Goal: Task Accomplishment & Management: Manage account settings

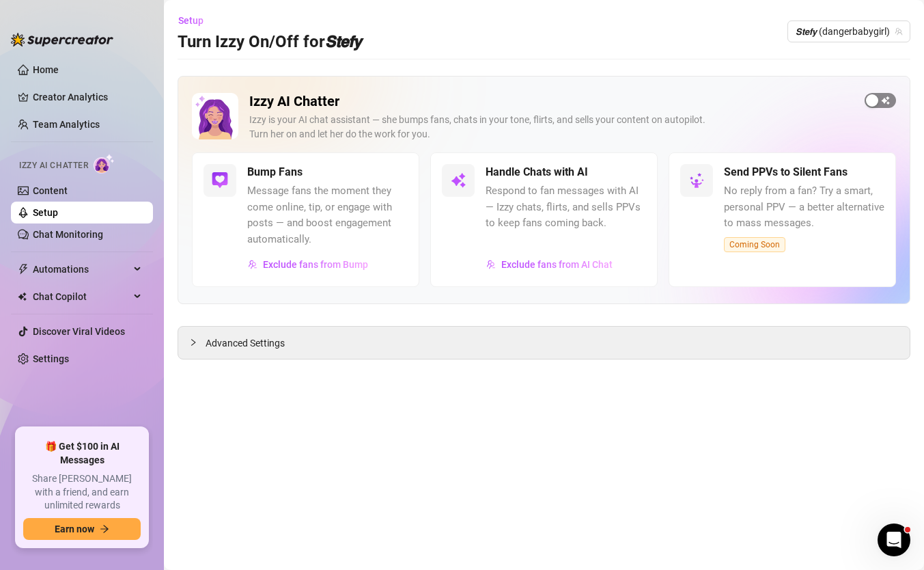
click at [878, 103] on span "button" at bounding box center [879, 100] width 31 height 15
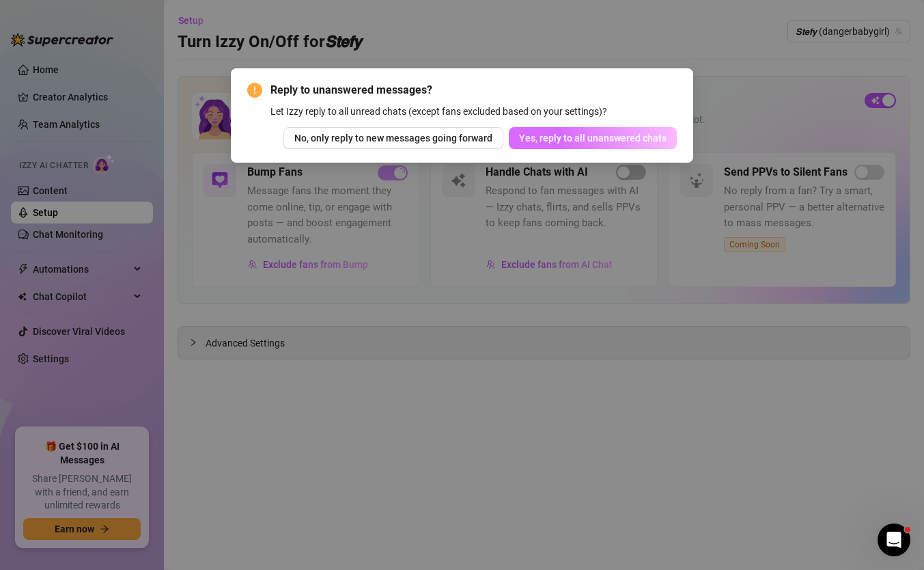
click at [605, 137] on span "Yes, reply to all unanswered chats" at bounding box center [592, 137] width 147 height 11
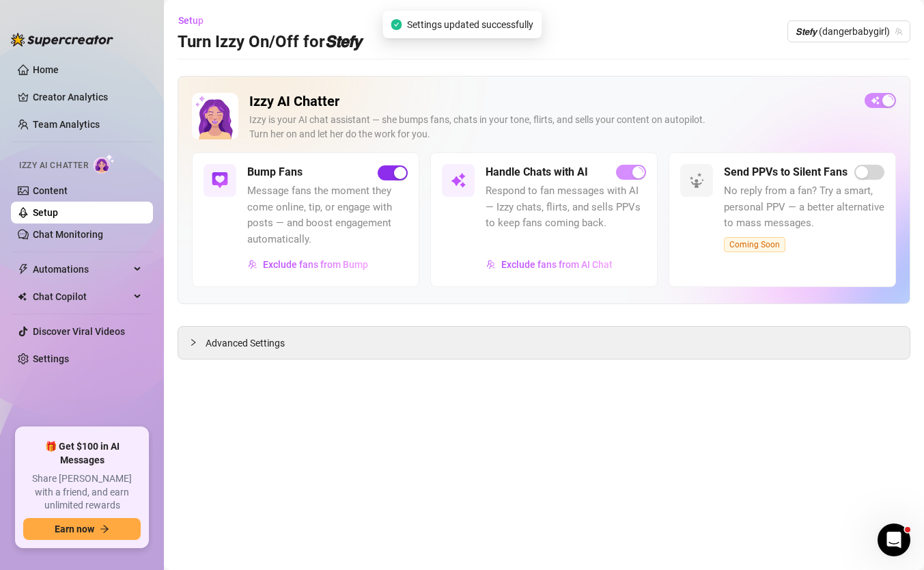
click at [394, 173] on div "button" at bounding box center [400, 173] width 12 height 12
click at [808, 38] on span "𝙎𝙩𝙚𝙛𝙮 (dangerbabygirl)" at bounding box center [849, 31] width 107 height 20
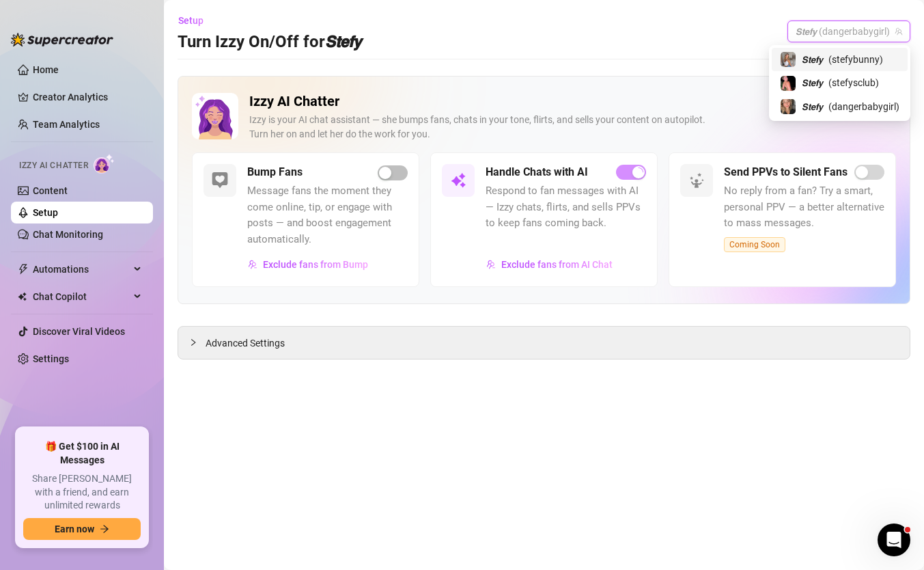
click at [810, 64] on span "𝙎𝙩𝙚𝙛𝙮" at bounding box center [812, 59] width 21 height 15
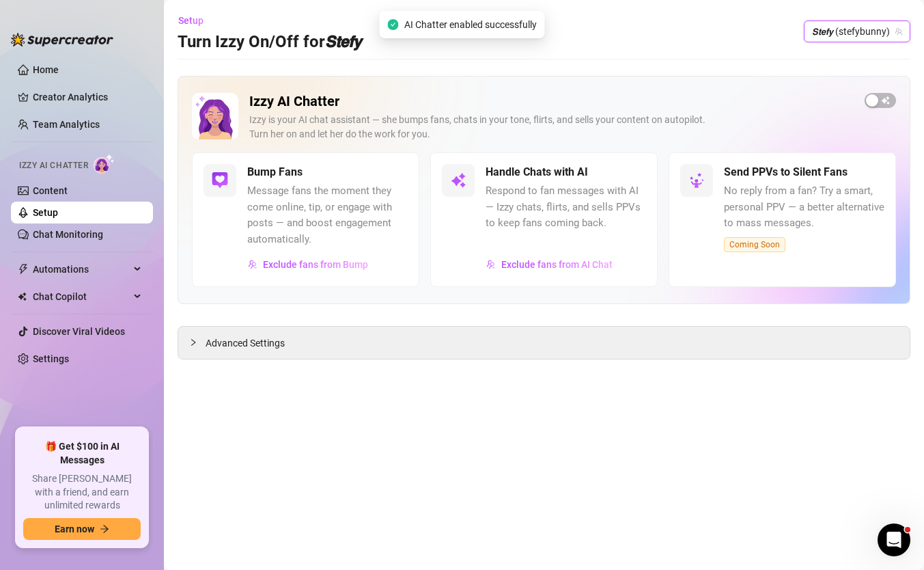
click at [876, 91] on div "Izzy AI Chatter [PERSON_NAME] is your AI chat assistant — she bumps fans, chats…" at bounding box center [544, 190] width 733 height 228
click at [876, 104] on div "button" at bounding box center [872, 100] width 12 height 12
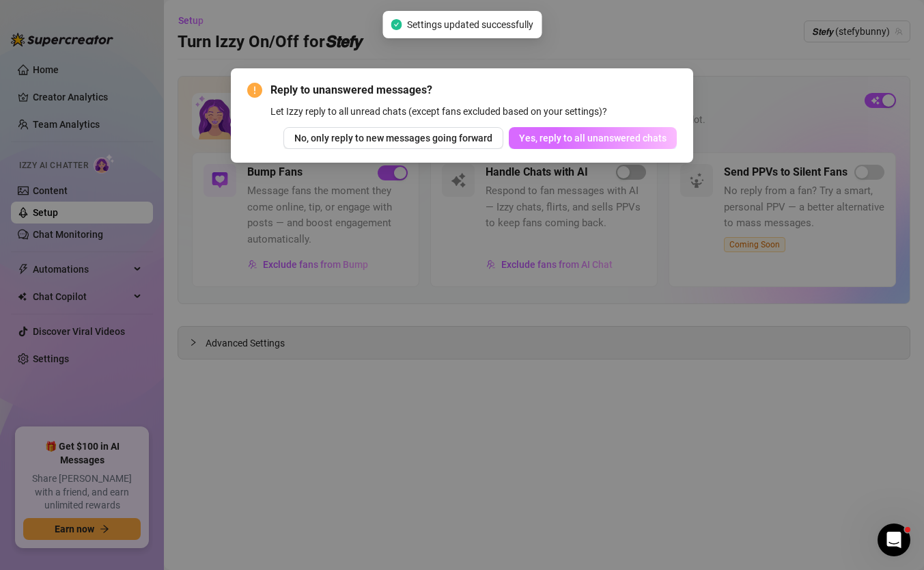
click at [572, 145] on button "Yes, reply to all unanswered chats" at bounding box center [593, 138] width 168 height 22
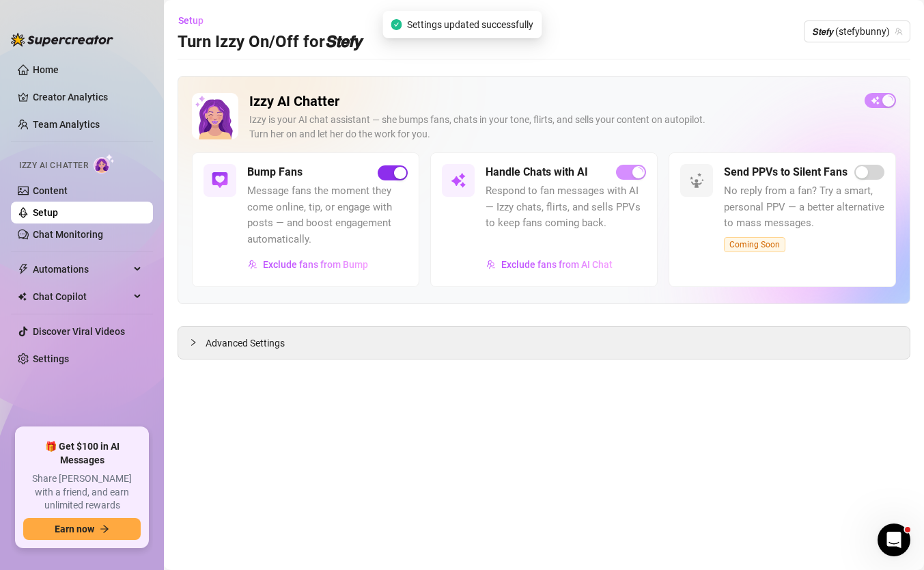
click at [399, 176] on div "button" at bounding box center [400, 173] width 12 height 12
click at [824, 42] on div "𝙎𝙩𝙚𝙛𝙮 (stefybunny)" at bounding box center [857, 31] width 107 height 22
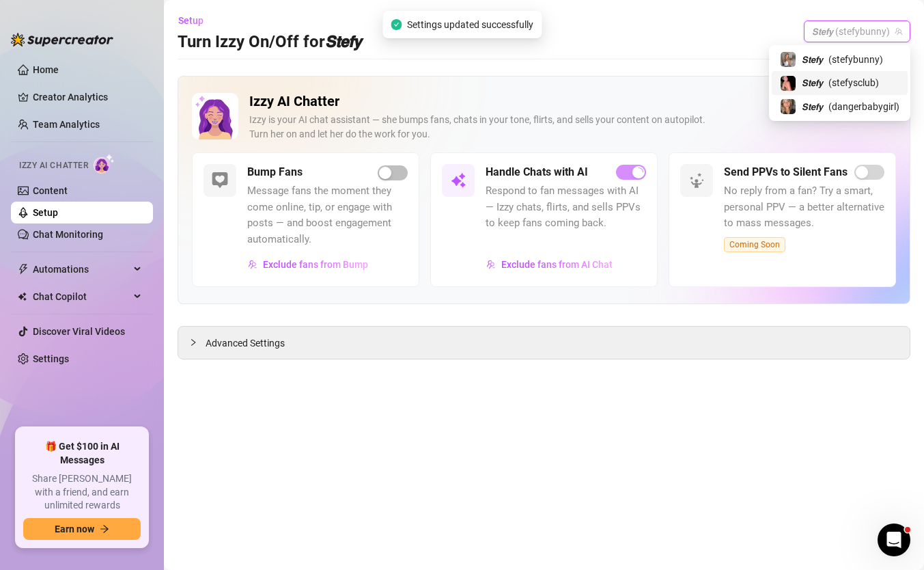
click at [817, 83] on span "𝙎𝙩𝙚𝙛𝙮" at bounding box center [812, 82] width 21 height 15
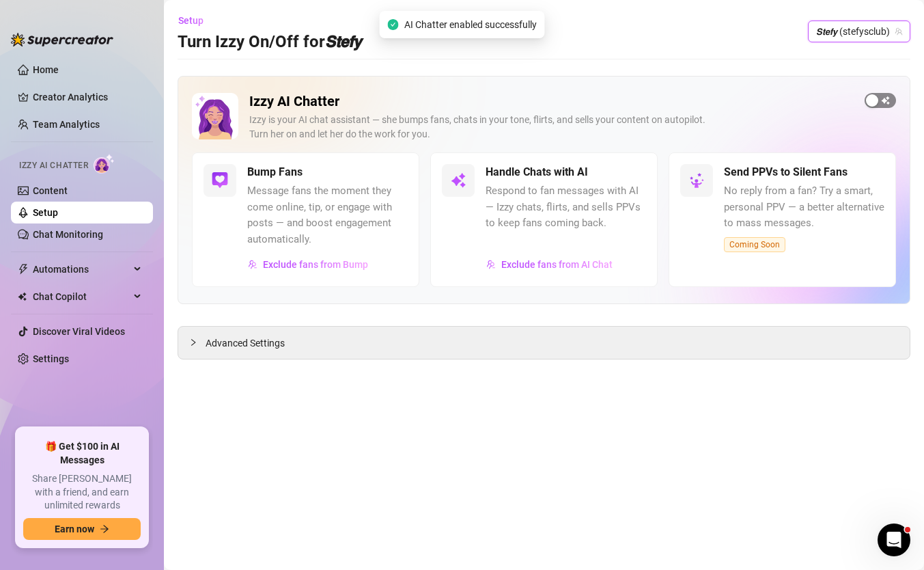
click at [868, 96] on div "button" at bounding box center [872, 100] width 12 height 12
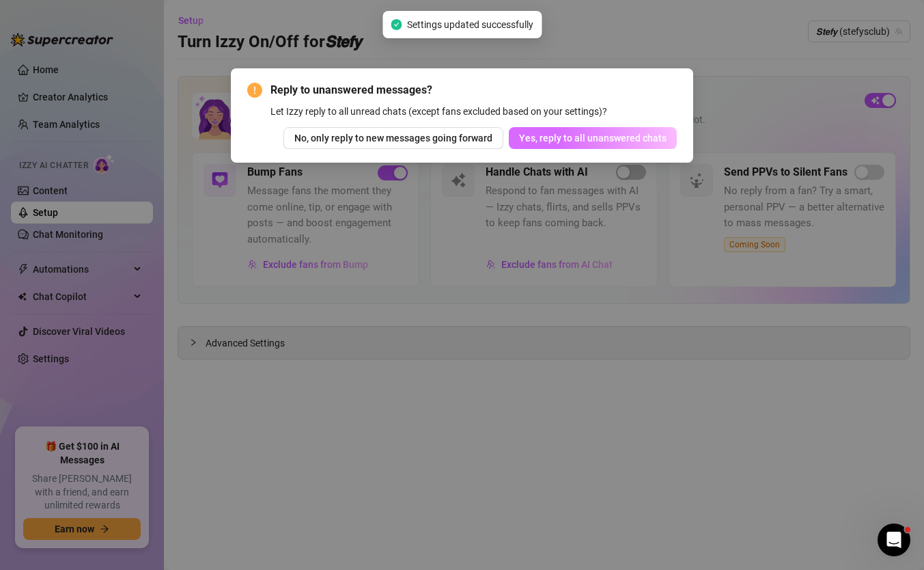
click at [609, 130] on button "Yes, reply to all unanswered chats" at bounding box center [593, 138] width 168 height 22
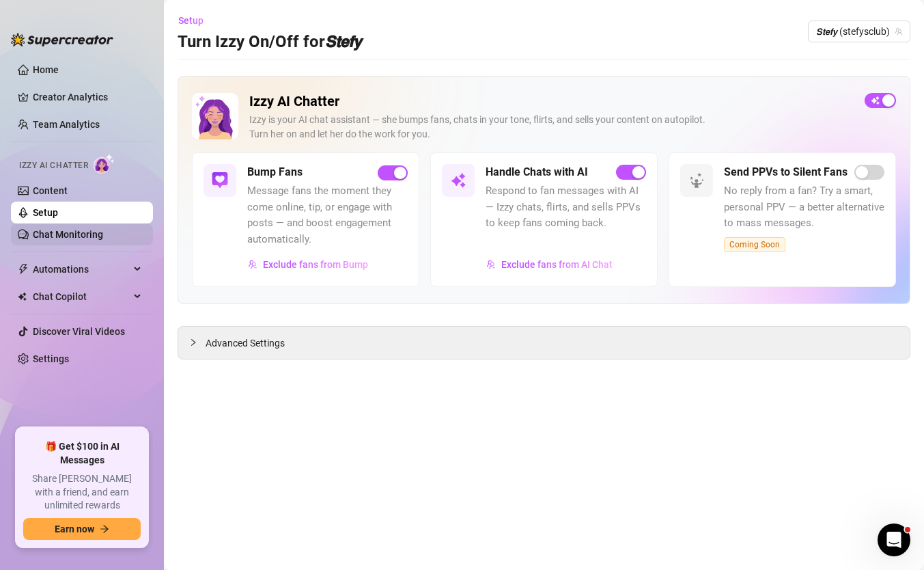
click at [82, 232] on link "Chat Monitoring" at bounding box center [68, 234] width 70 height 11
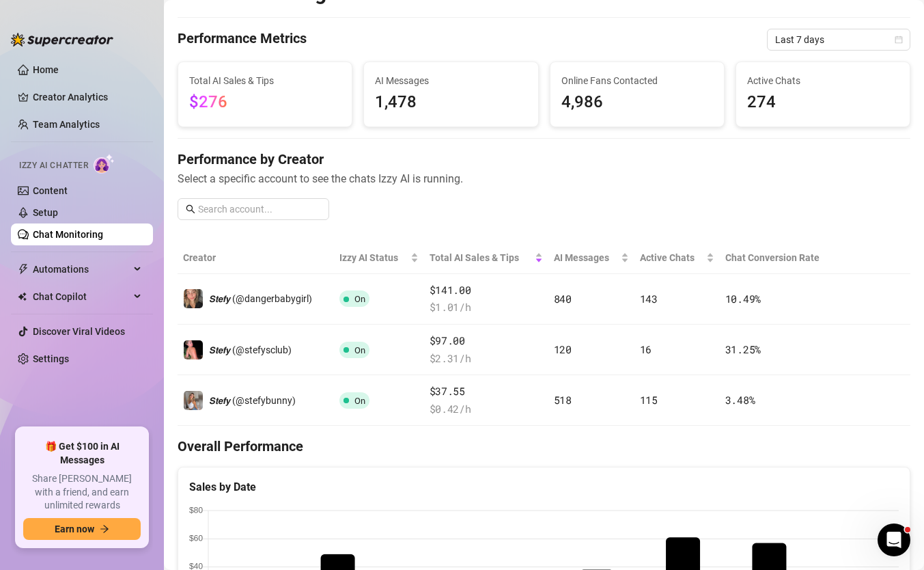
scroll to position [8, 0]
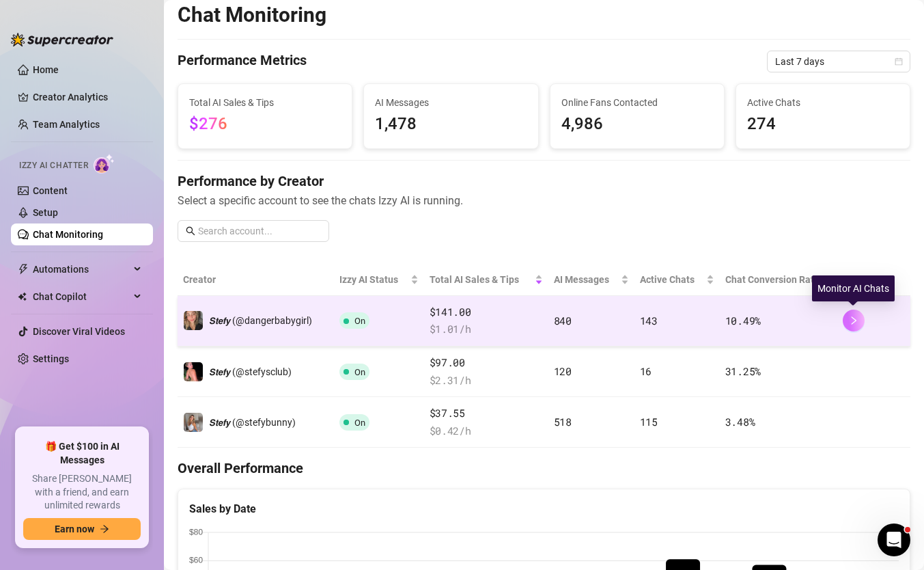
click at [846, 315] on button "button" at bounding box center [854, 320] width 22 height 22
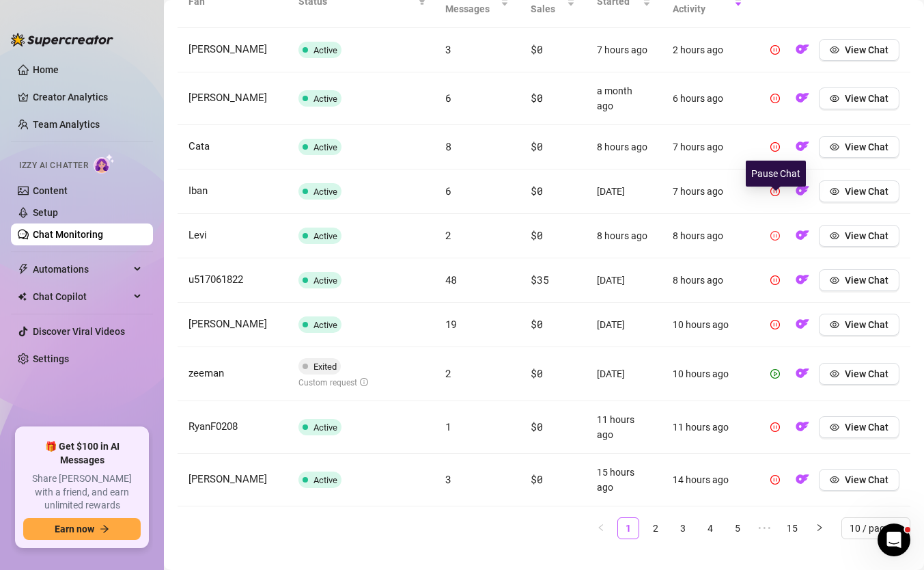
scroll to position [554, 0]
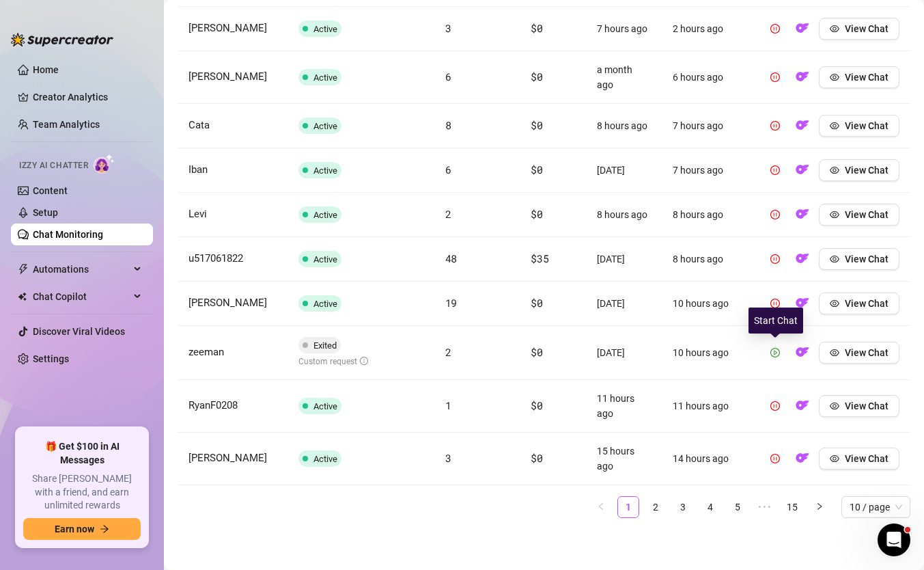
click at [778, 354] on icon "play-circle" at bounding box center [775, 353] width 10 height 10
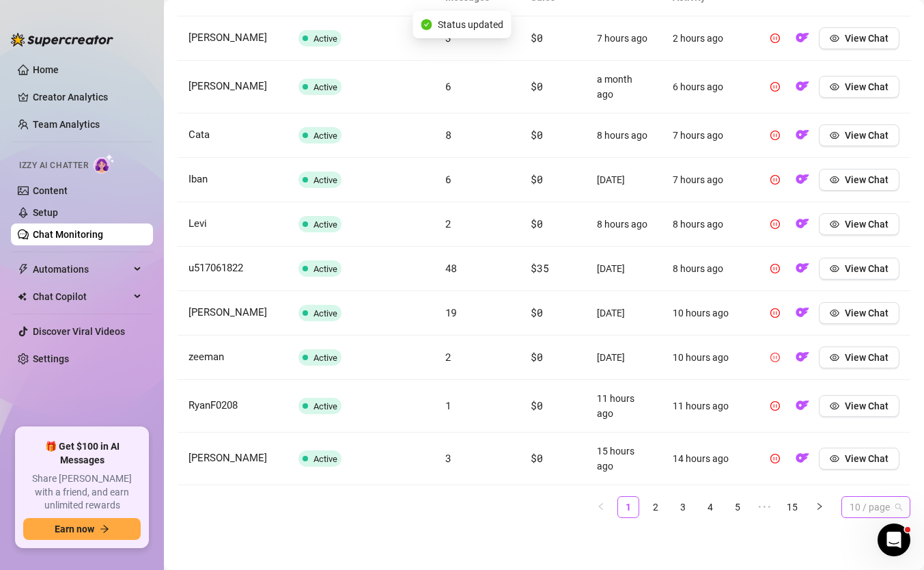
click at [892, 511] on span "10 / page" at bounding box center [875, 506] width 53 height 20
click at [873, 484] on div "100 / page" at bounding box center [875, 479] width 47 height 15
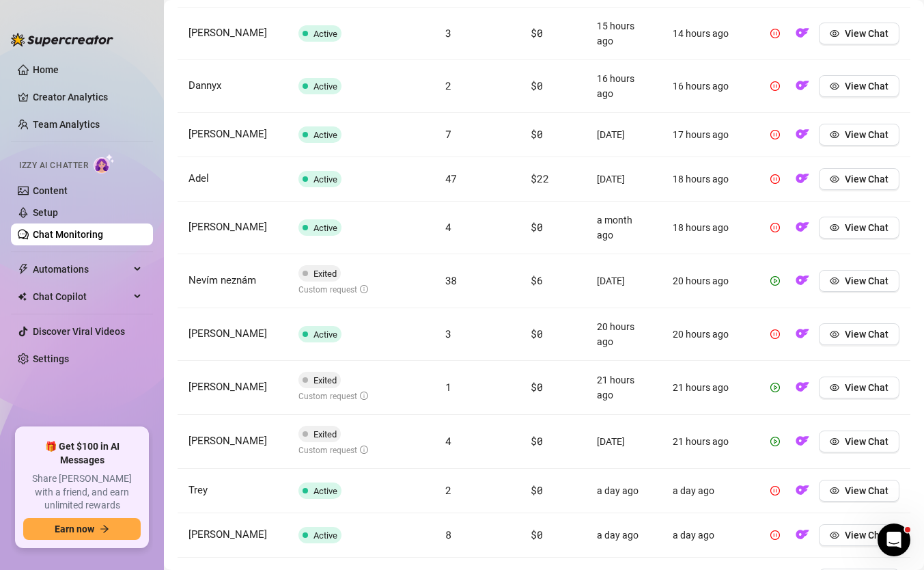
scroll to position [971, 0]
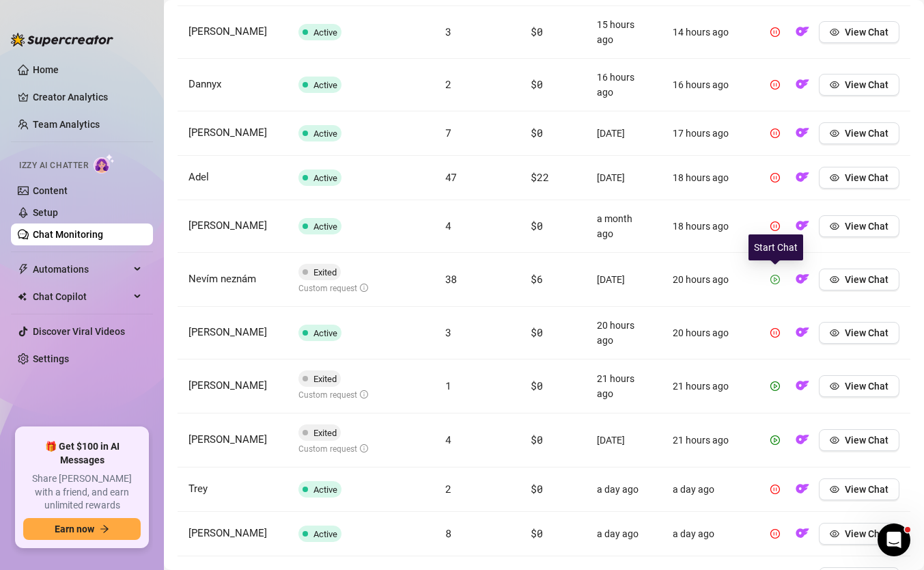
click at [775, 279] on icon "play-circle" at bounding box center [775, 279] width 3 height 5
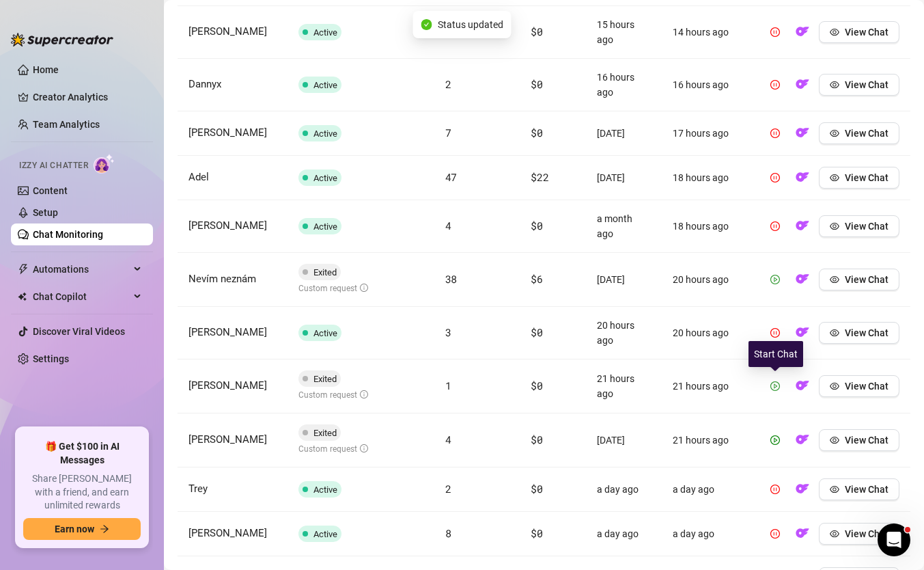
click at [775, 386] on icon "play-circle" at bounding box center [775, 385] width 3 height 5
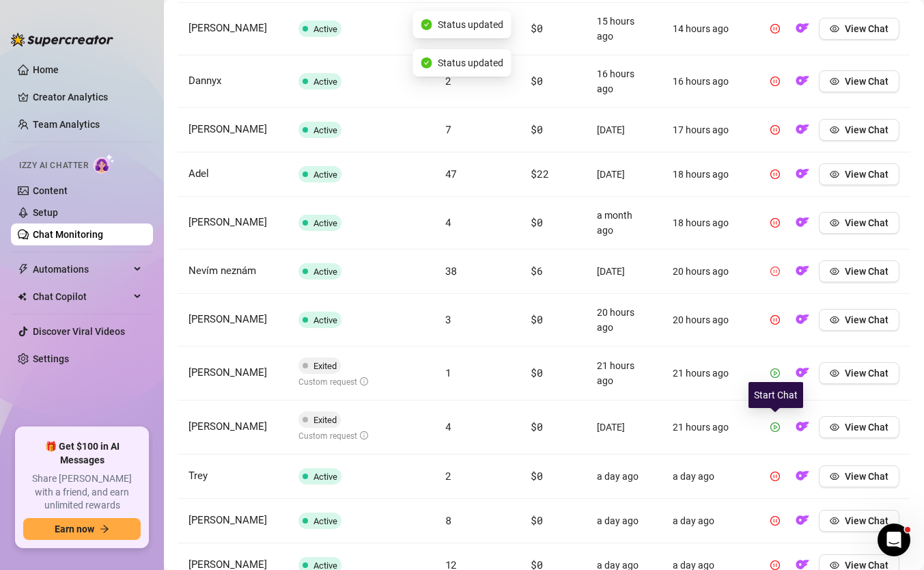
click at [779, 429] on icon "play-circle" at bounding box center [775, 427] width 10 height 10
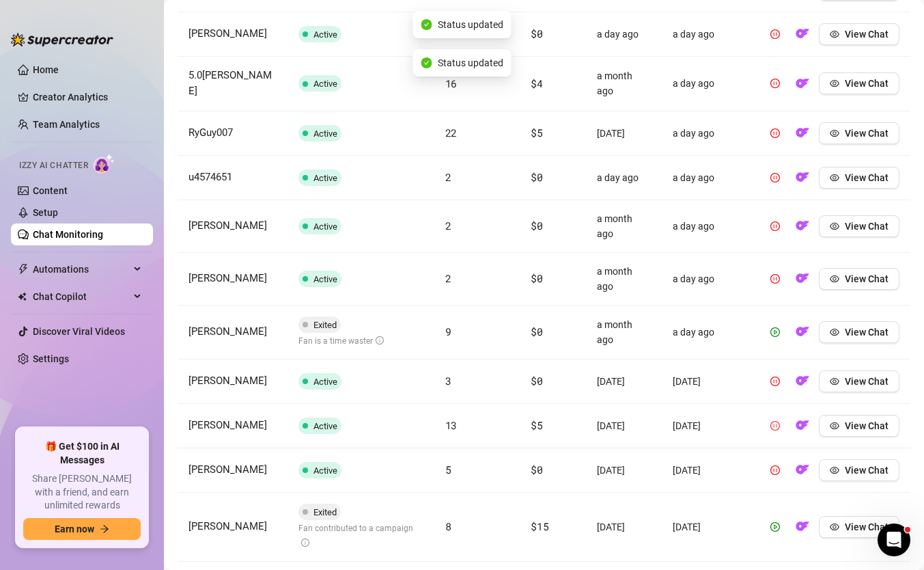
scroll to position [1498, 0]
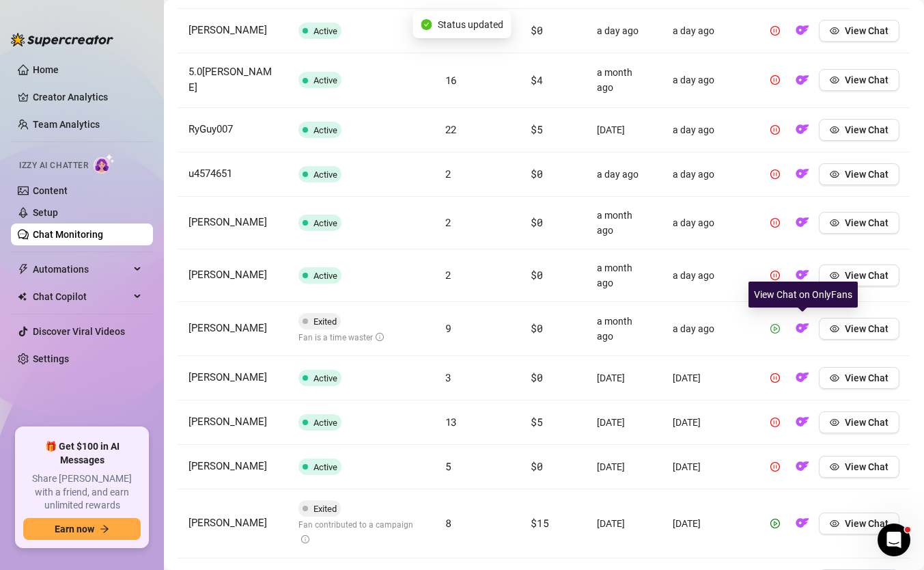
click at [781, 328] on button "button" at bounding box center [775, 329] width 22 height 22
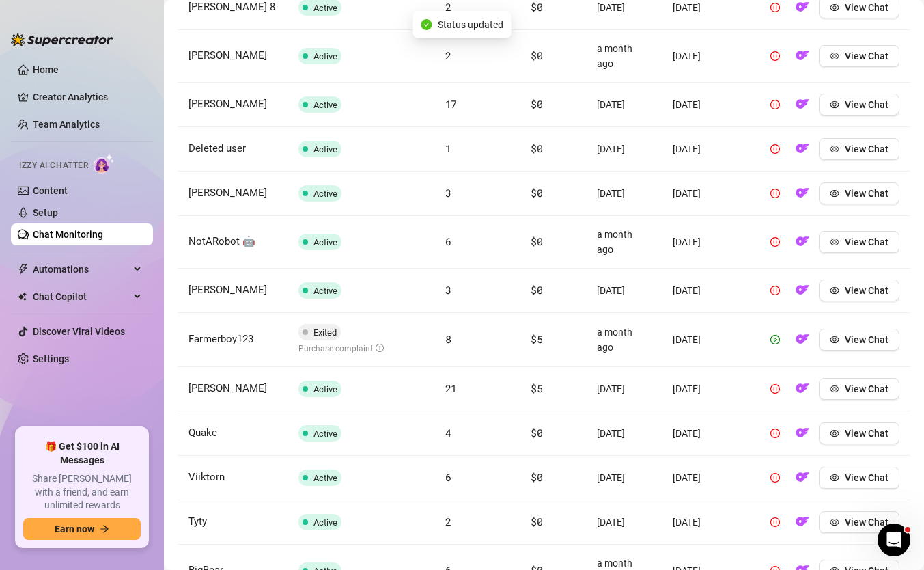
scroll to position [2247, 0]
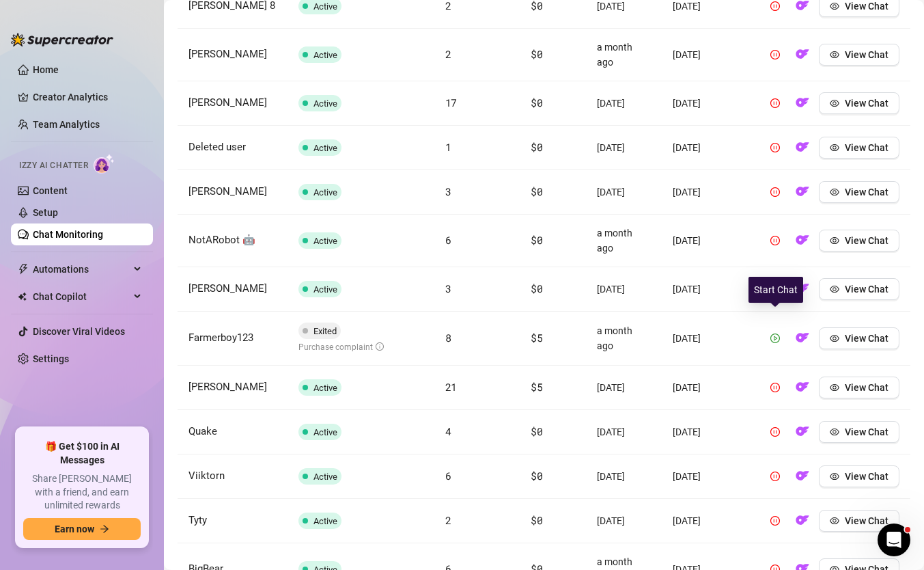
click at [774, 335] on icon "play-circle" at bounding box center [775, 337] width 3 height 5
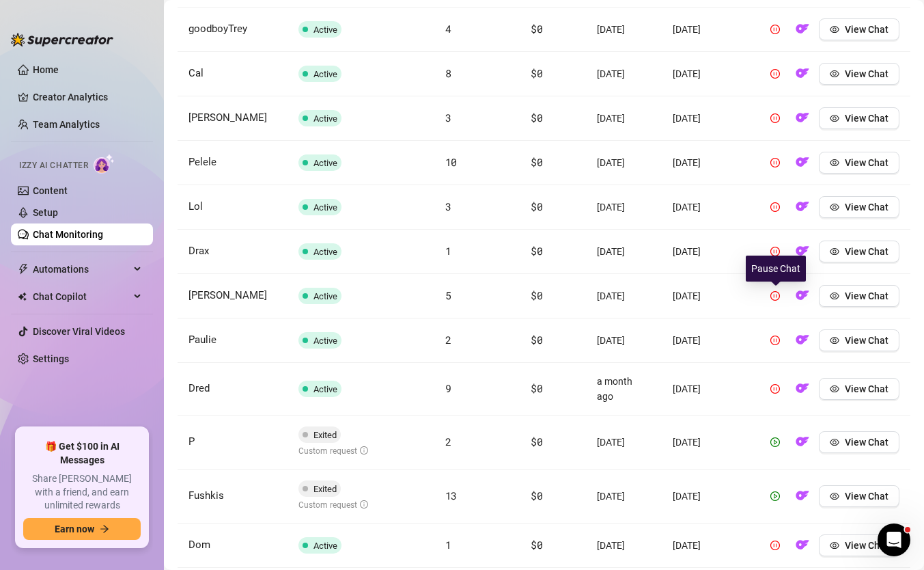
scroll to position [3256, 0]
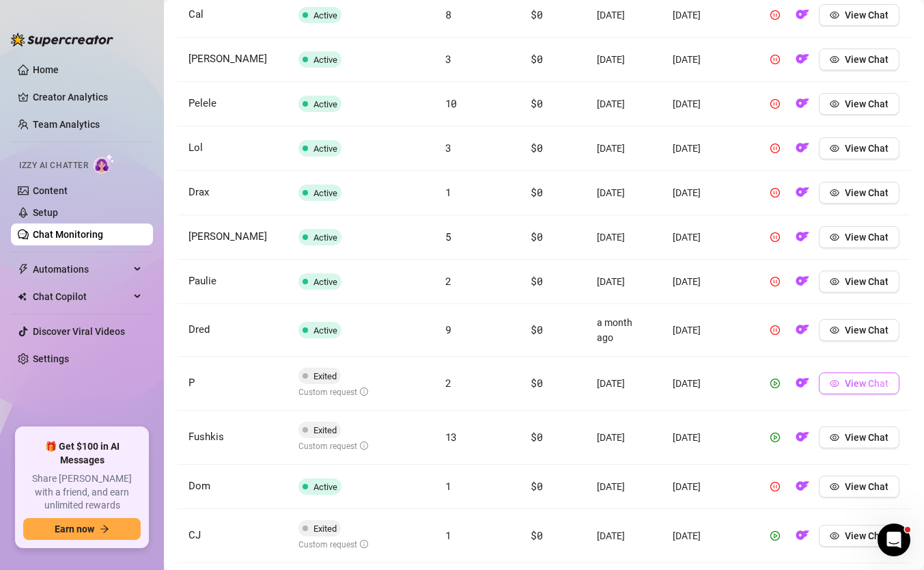
click at [849, 378] on span "View Chat" at bounding box center [867, 383] width 44 height 11
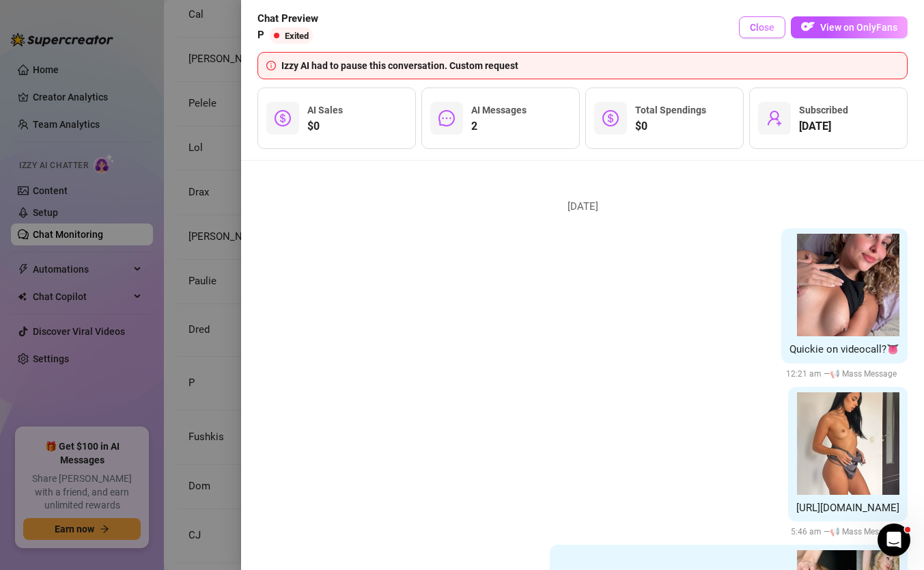
click at [759, 25] on span "Close" at bounding box center [762, 27] width 25 height 11
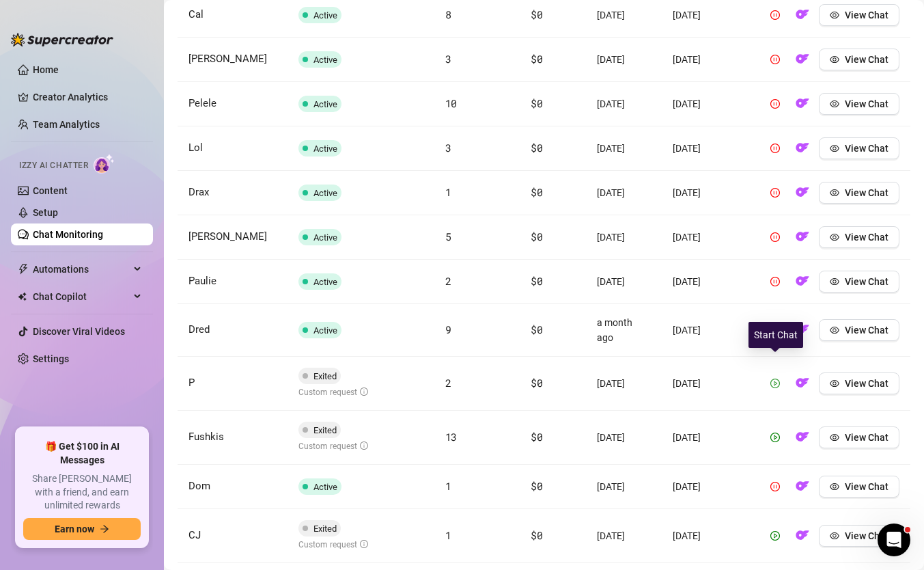
click at [774, 378] on icon "play-circle" at bounding box center [775, 383] width 10 height 10
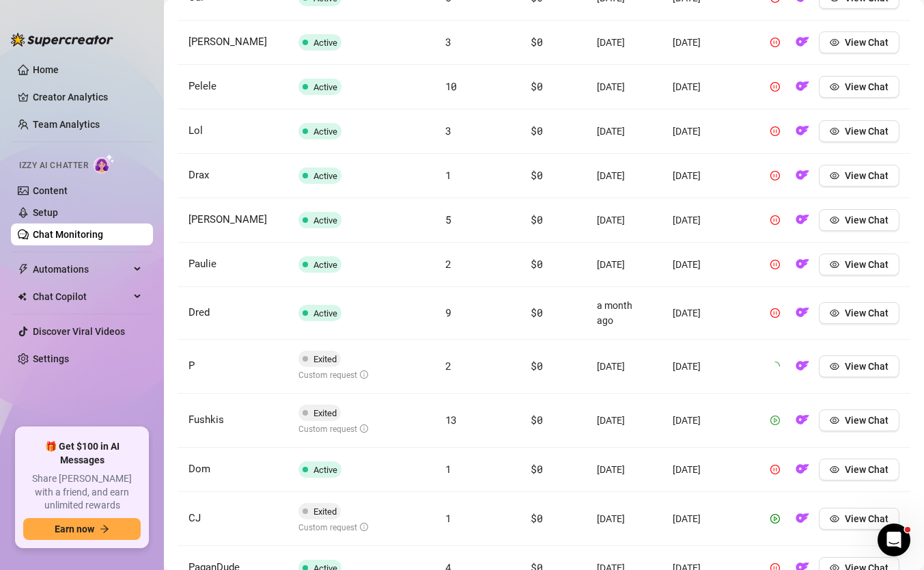
click at [772, 415] on icon "play-circle" at bounding box center [775, 420] width 10 height 10
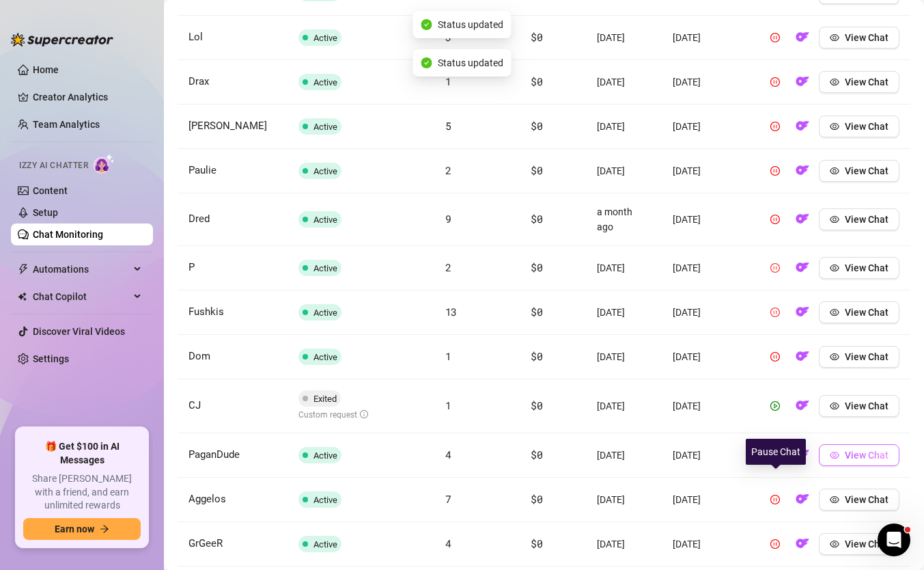
scroll to position [3368, 0]
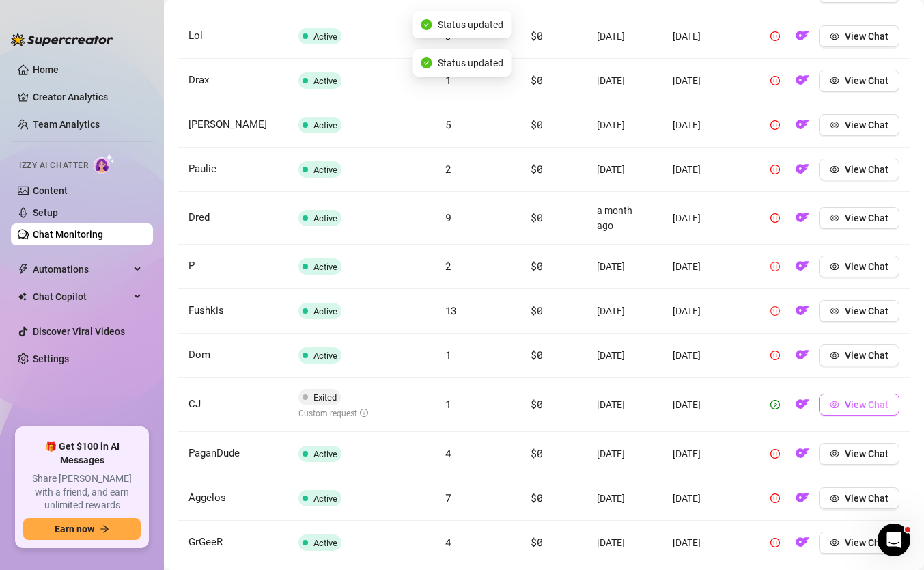
click at [844, 393] on button "View Chat" at bounding box center [859, 404] width 81 height 22
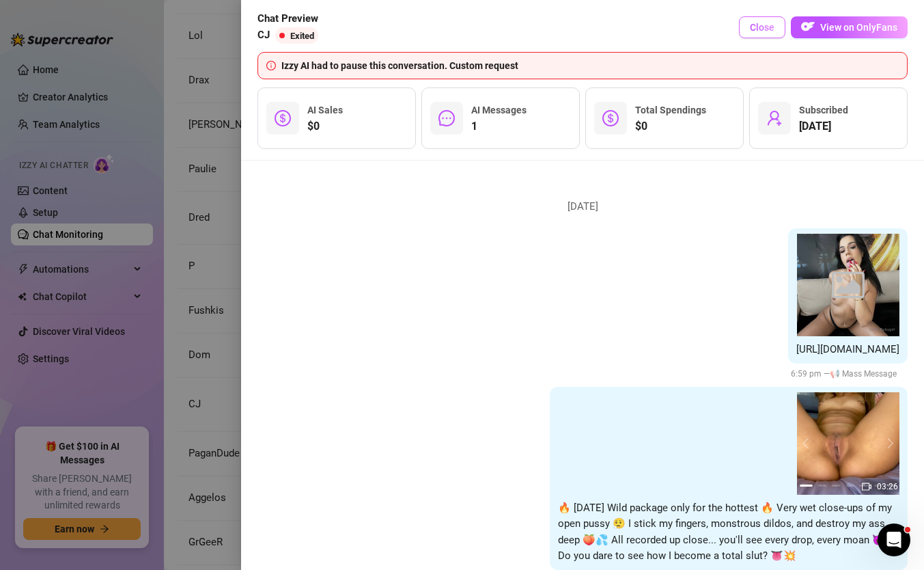
click at [763, 32] on span "Close" at bounding box center [762, 27] width 25 height 11
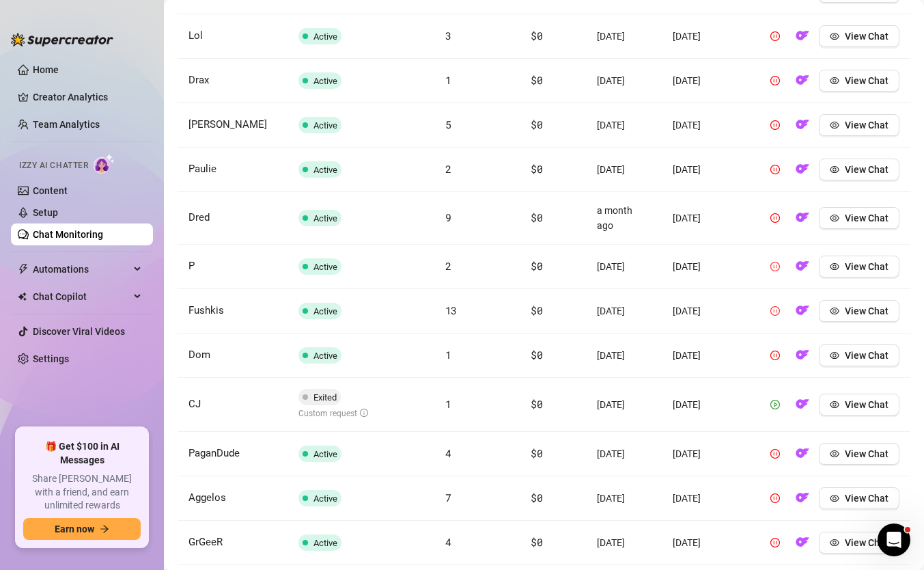
click at [774, 393] on button "button" at bounding box center [775, 404] width 22 height 22
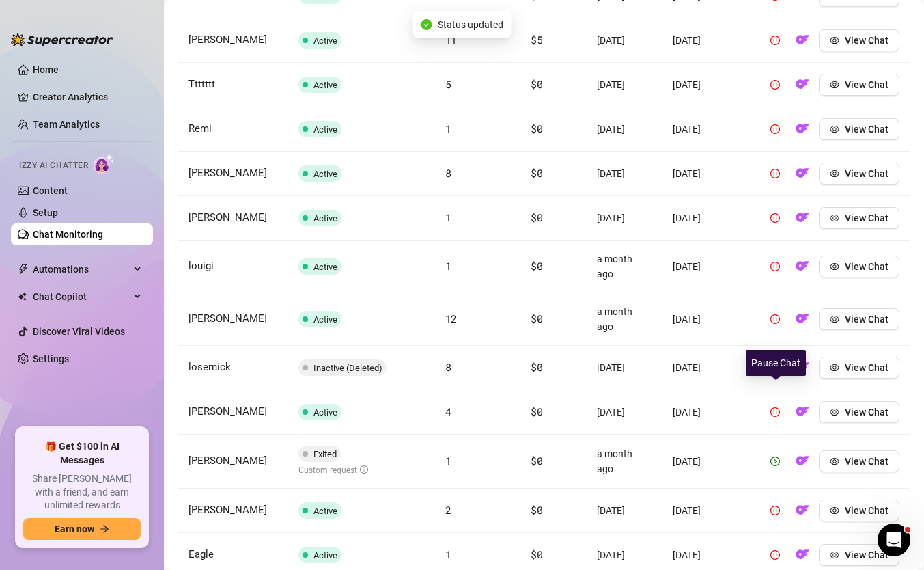
scroll to position [4093, 0]
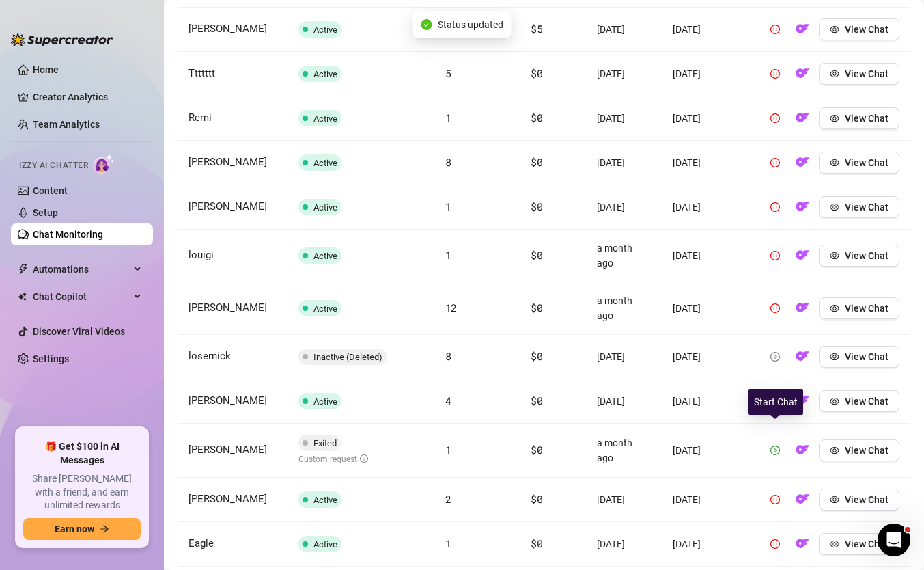
click at [779, 445] on icon "play-circle" at bounding box center [775, 450] width 10 height 10
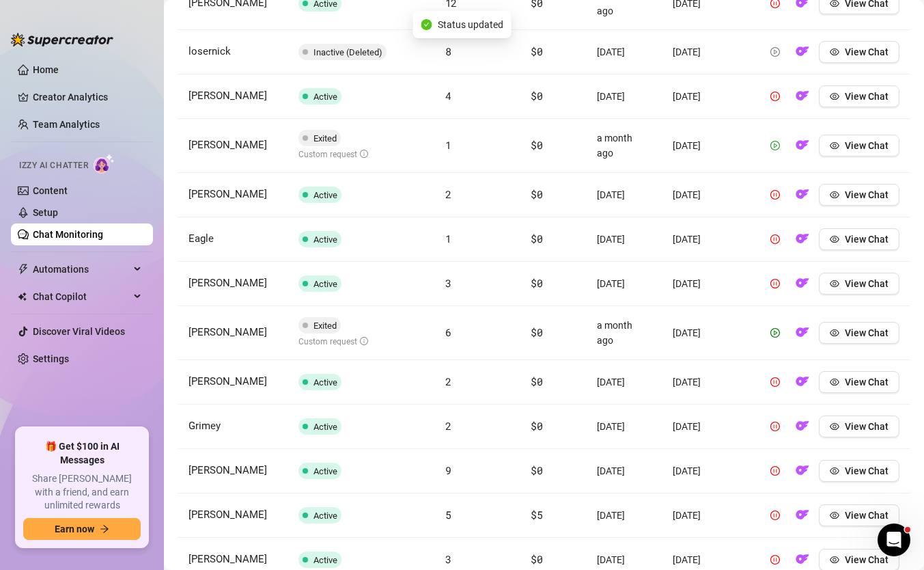
scroll to position [4402, 0]
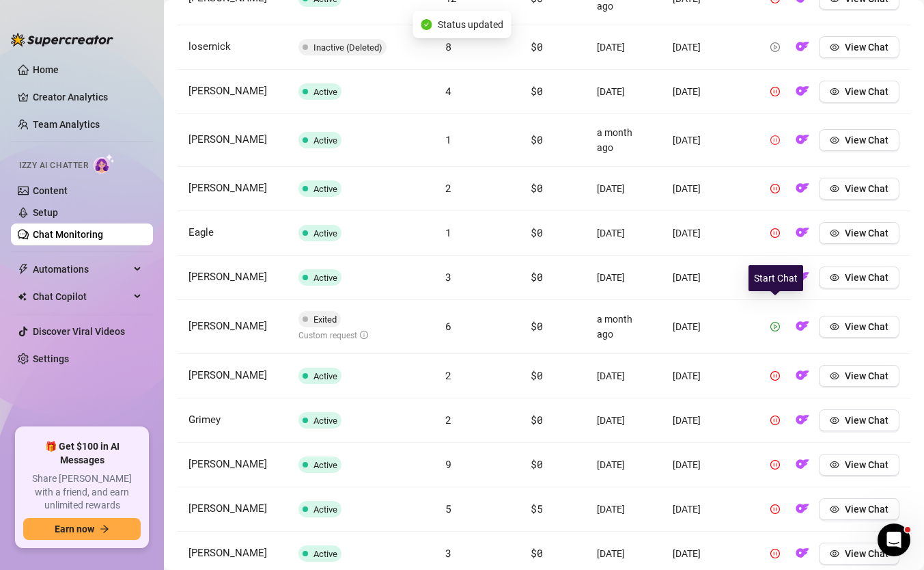
click at [778, 322] on icon "play-circle" at bounding box center [775, 327] width 10 height 10
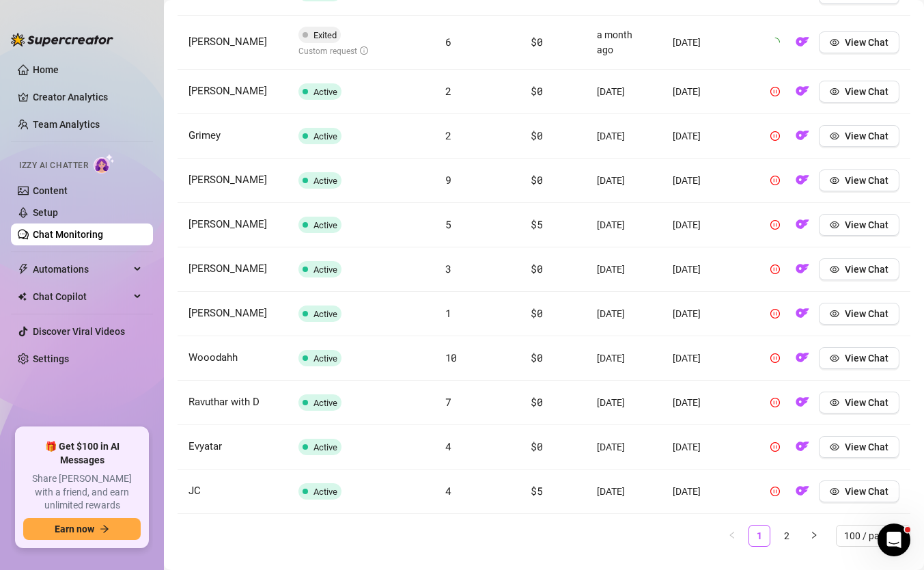
scroll to position [4699, 0]
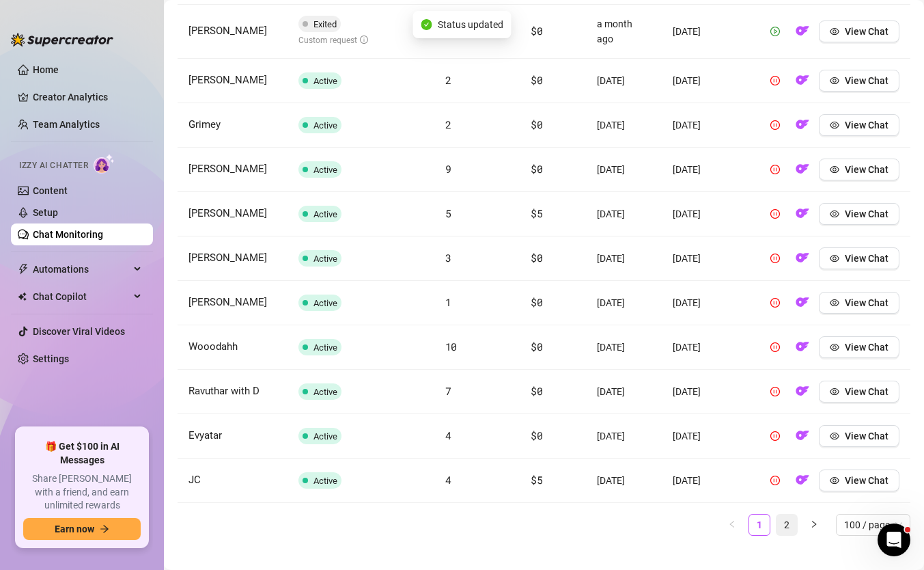
click at [787, 514] on link "2" at bounding box center [786, 524] width 20 height 20
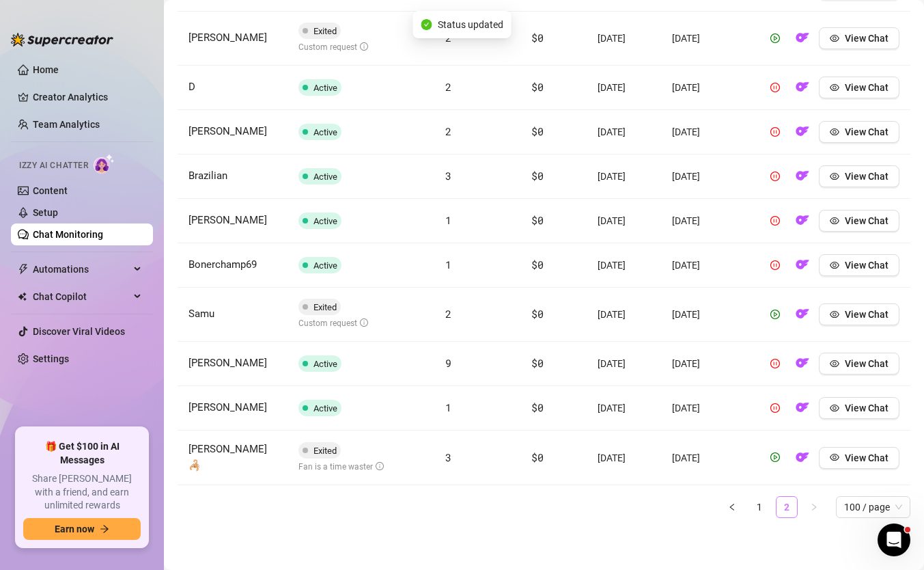
scroll to position [2167, 0]
click at [781, 461] on button "button" at bounding box center [775, 458] width 22 height 22
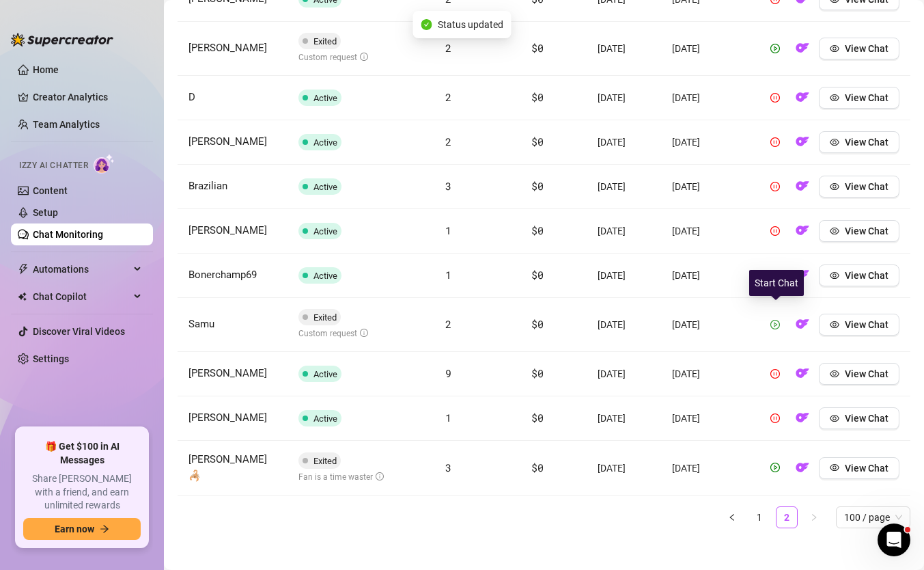
click at [780, 312] on td "View Chat" at bounding box center [831, 325] width 157 height 54
click at [777, 318] on button "button" at bounding box center [775, 324] width 22 height 22
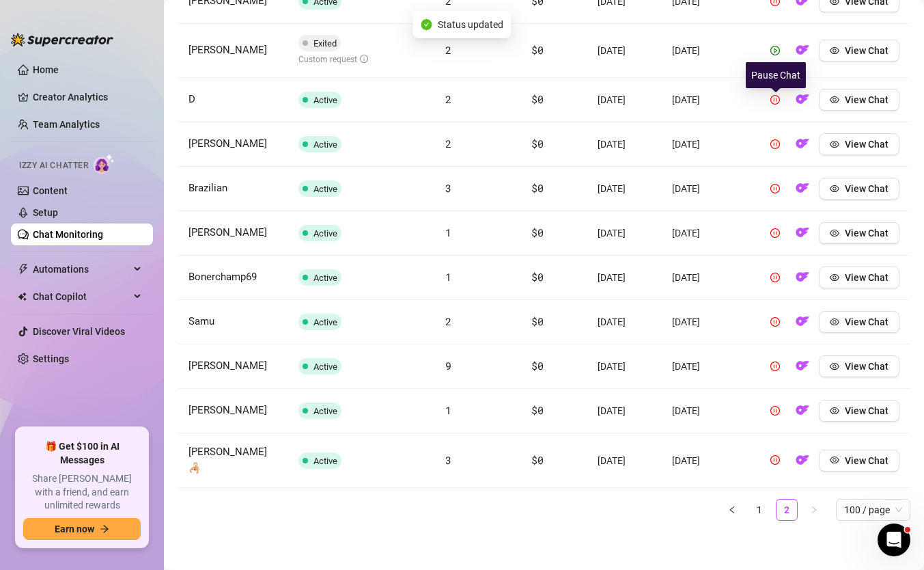
scroll to position [2148, 0]
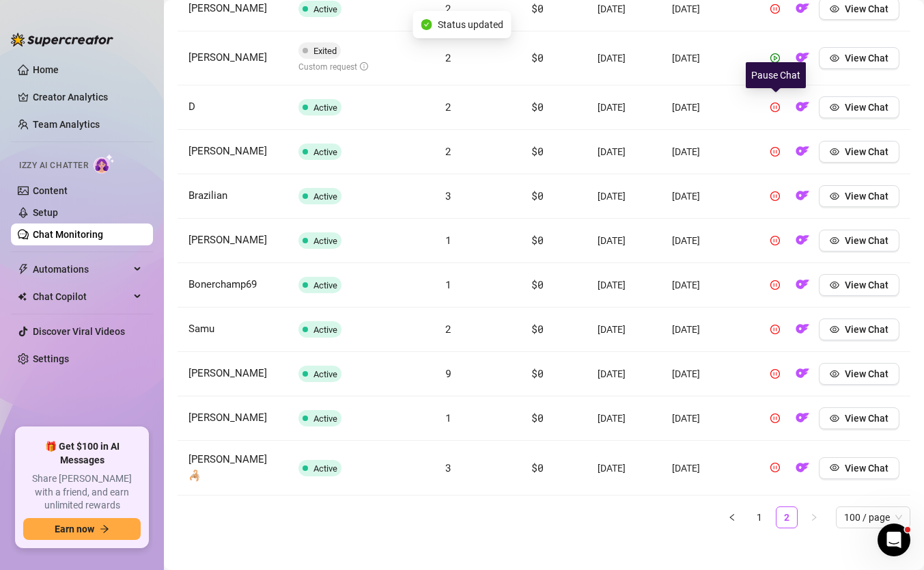
click at [781, 66] on div "Pause Chat" at bounding box center [776, 75] width 60 height 26
click at [776, 54] on icon "play-circle" at bounding box center [775, 58] width 10 height 10
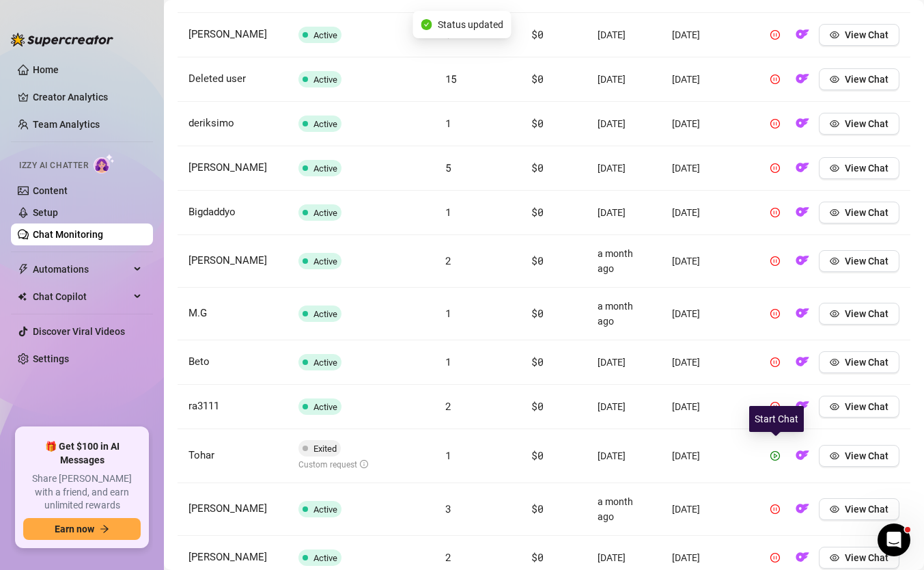
click at [765, 445] on div at bounding box center [775, 456] width 22 height 22
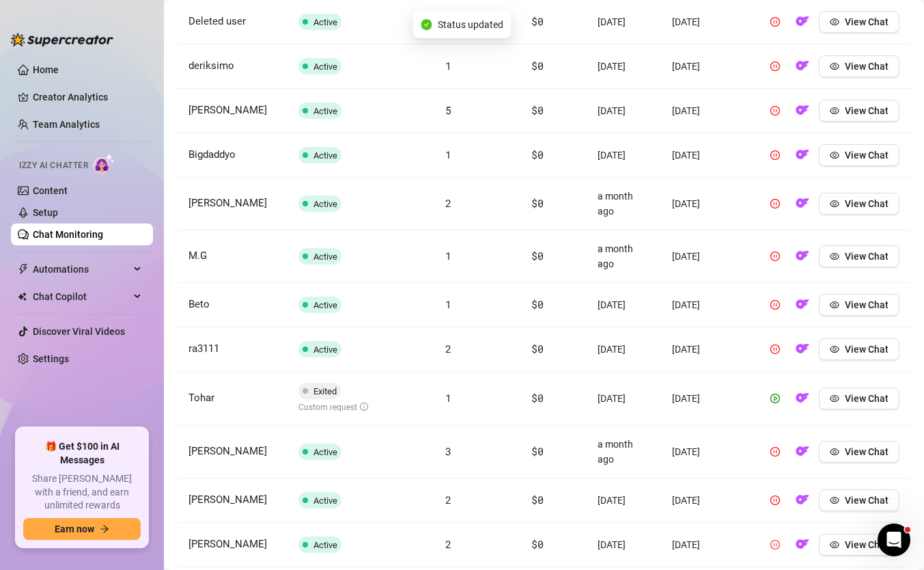
scroll to position [1659, 0]
click at [775, 397] on icon "play-circle" at bounding box center [775, 396] width 3 height 5
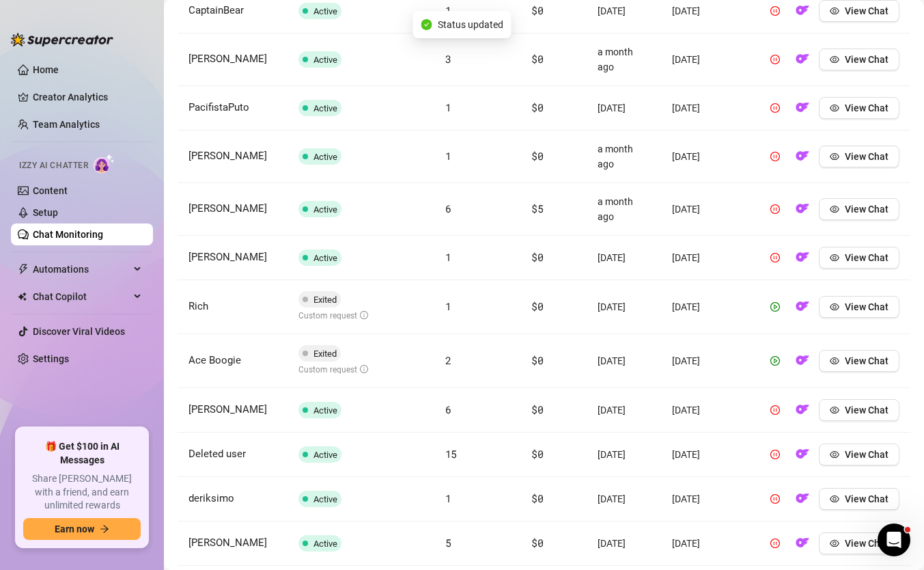
scroll to position [1275, 0]
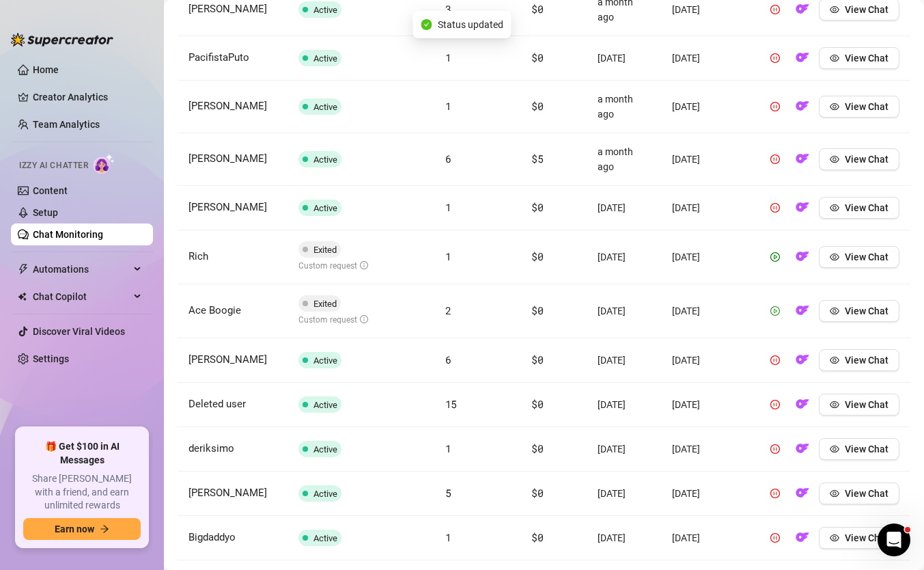
click at [775, 311] on icon "play-circle" at bounding box center [775, 310] width 3 height 5
click at [774, 260] on icon "play-circle" at bounding box center [775, 257] width 10 height 10
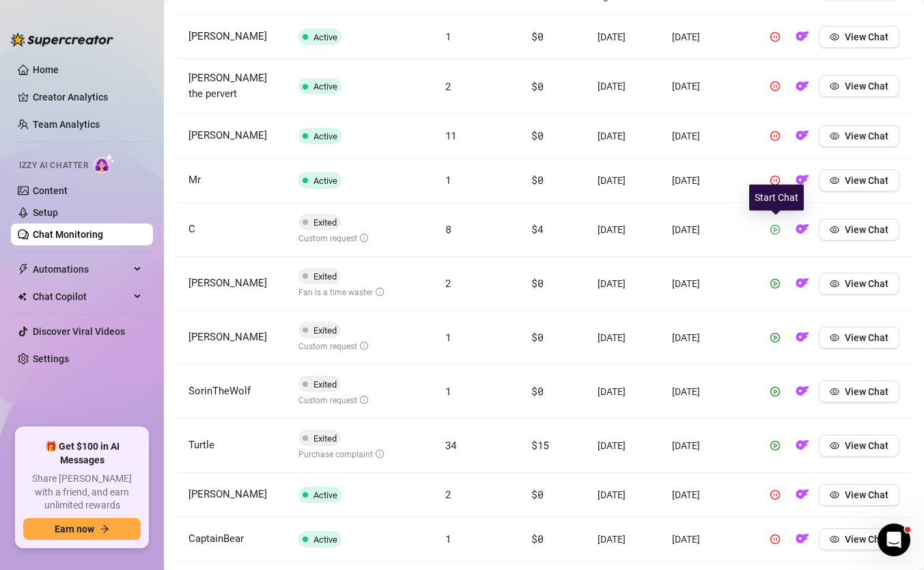
click at [776, 227] on icon "play-circle" at bounding box center [775, 230] width 10 height 10
click at [777, 284] on icon "play-circle" at bounding box center [775, 283] width 10 height 10
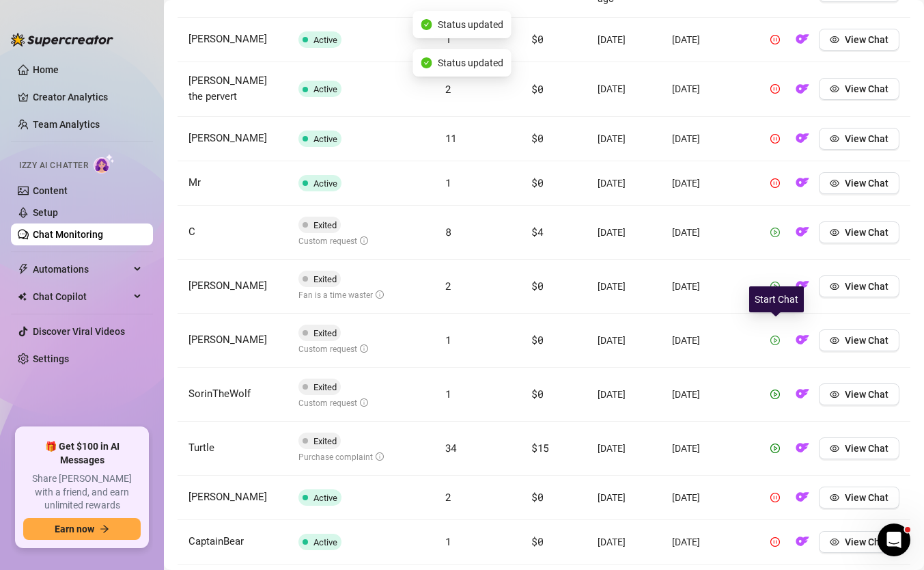
click at [776, 323] on td "View Chat" at bounding box center [831, 340] width 157 height 54
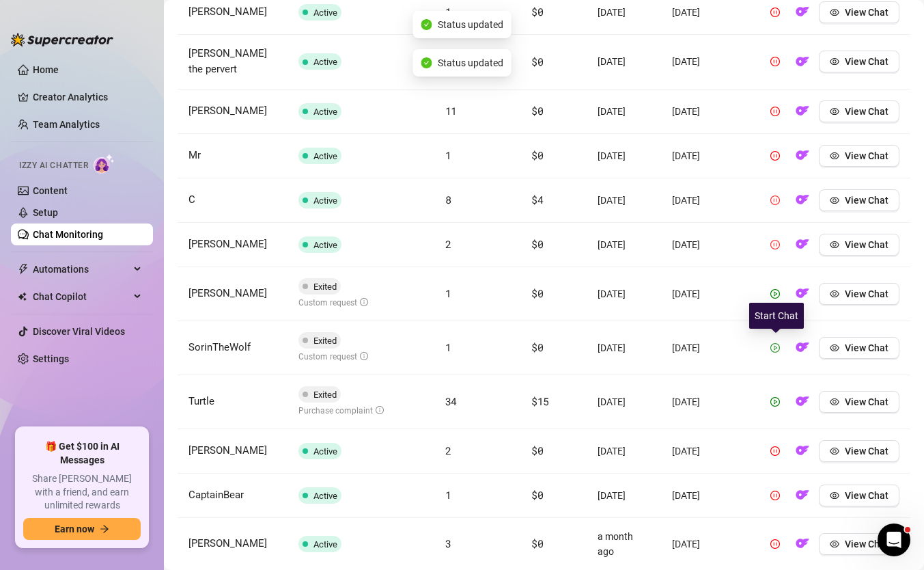
click at [779, 349] on icon "play-circle" at bounding box center [775, 348] width 10 height 10
click at [778, 399] on icon "play-circle" at bounding box center [775, 401] width 10 height 10
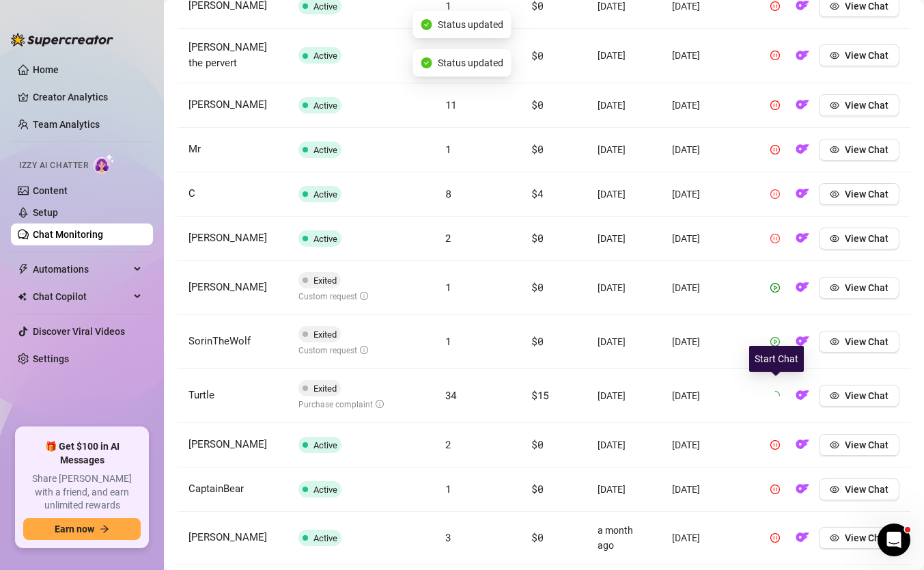
scroll to position [733, 0]
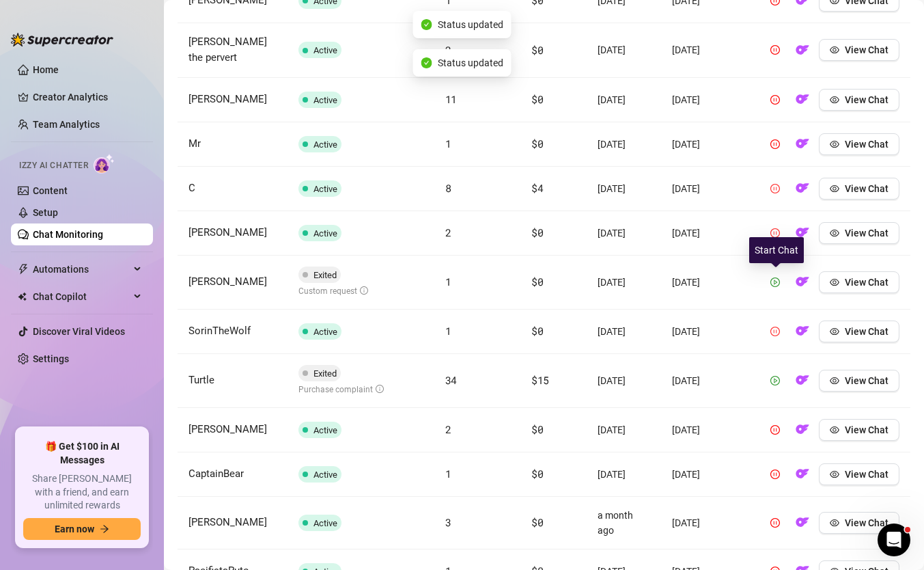
click at [778, 287] on button "button" at bounding box center [775, 282] width 22 height 22
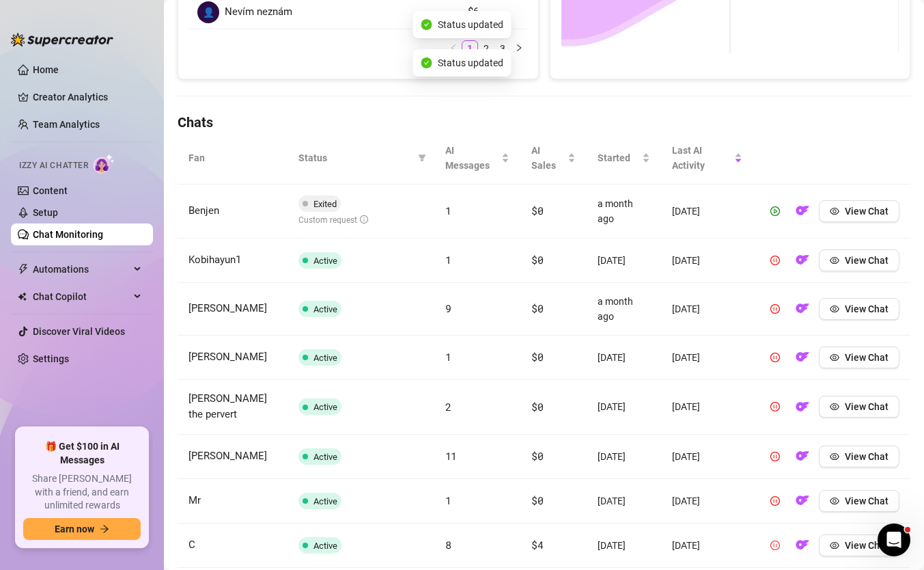
scroll to position [369, 0]
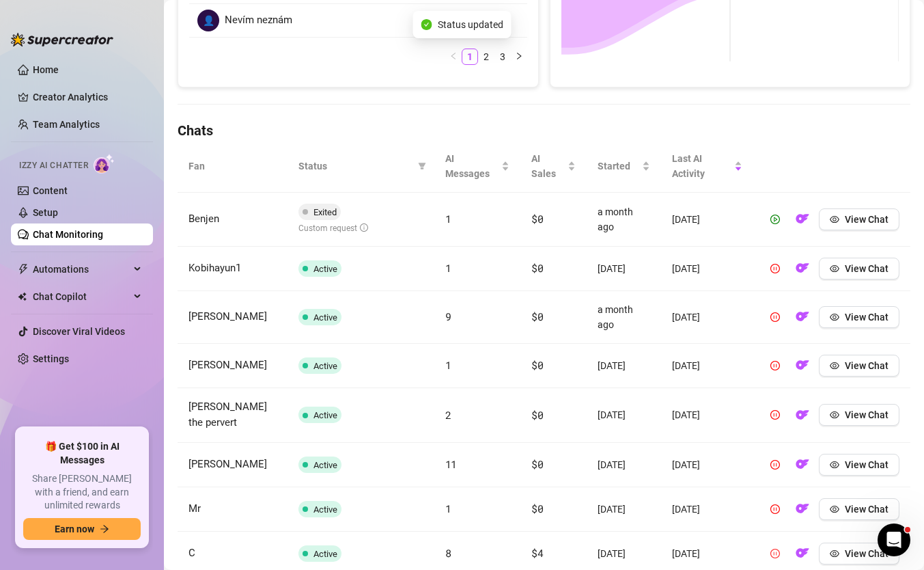
click at [787, 223] on div "View Chat" at bounding box center [831, 219] width 135 height 22
click at [776, 219] on icon "play-circle" at bounding box center [775, 218] width 3 height 5
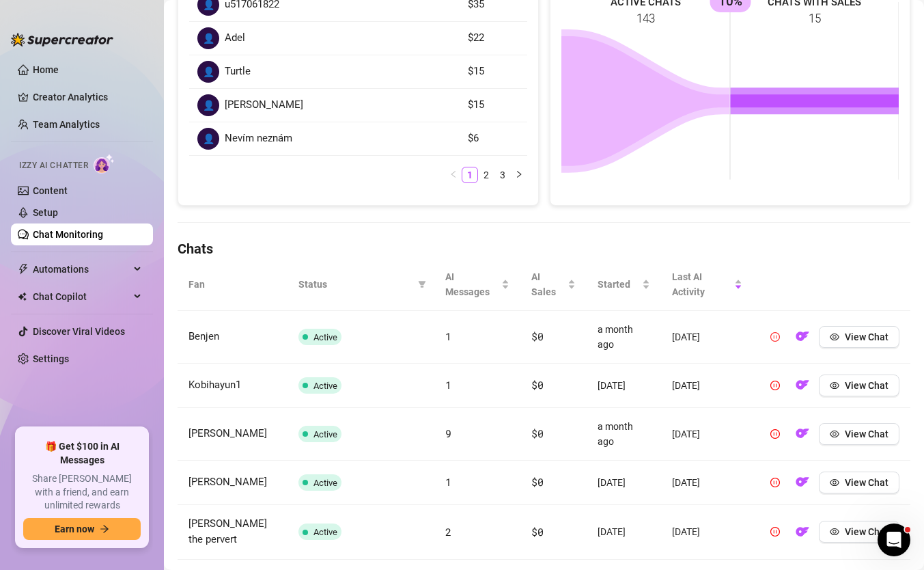
scroll to position [0, 0]
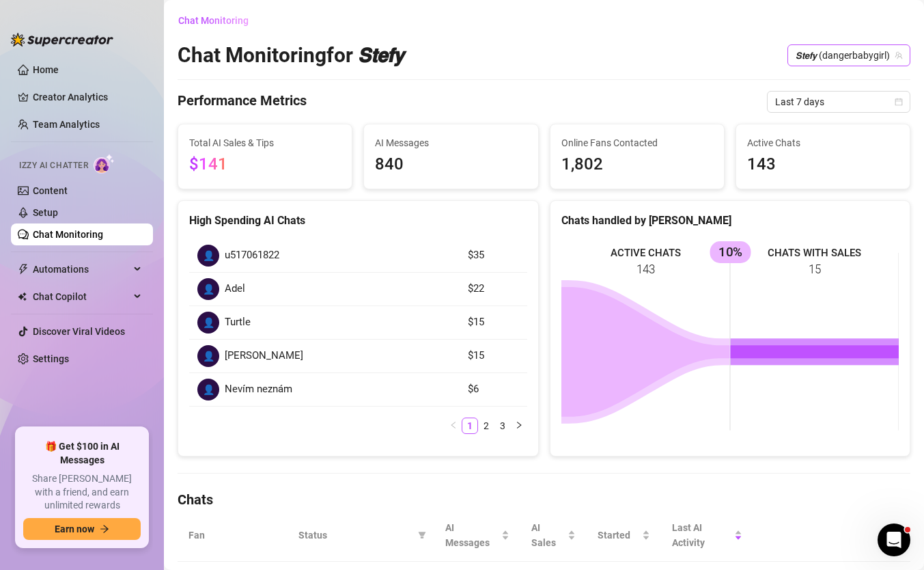
click at [808, 54] on span "𝙎𝙩𝙚𝙛𝙮 (dangerbabygirl)" at bounding box center [849, 55] width 107 height 20
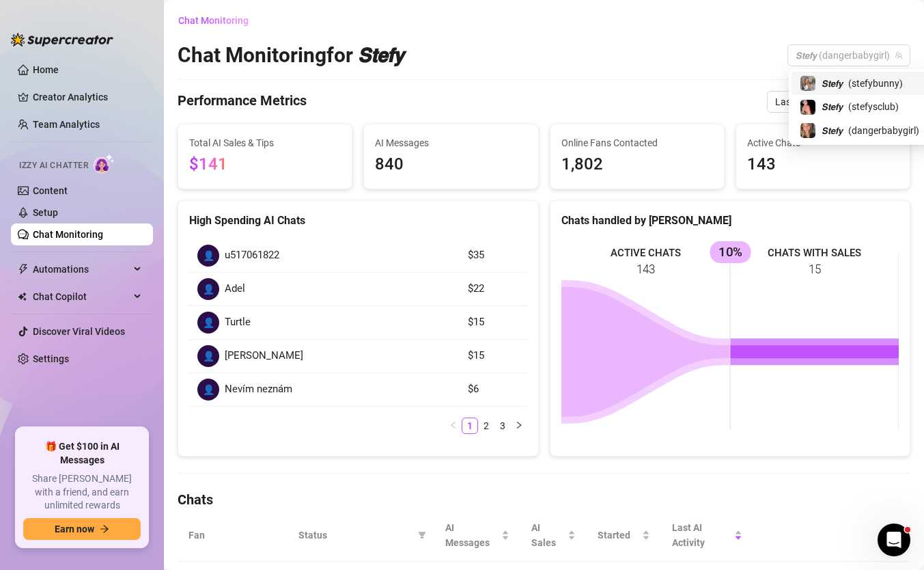
scroll to position [1, 0]
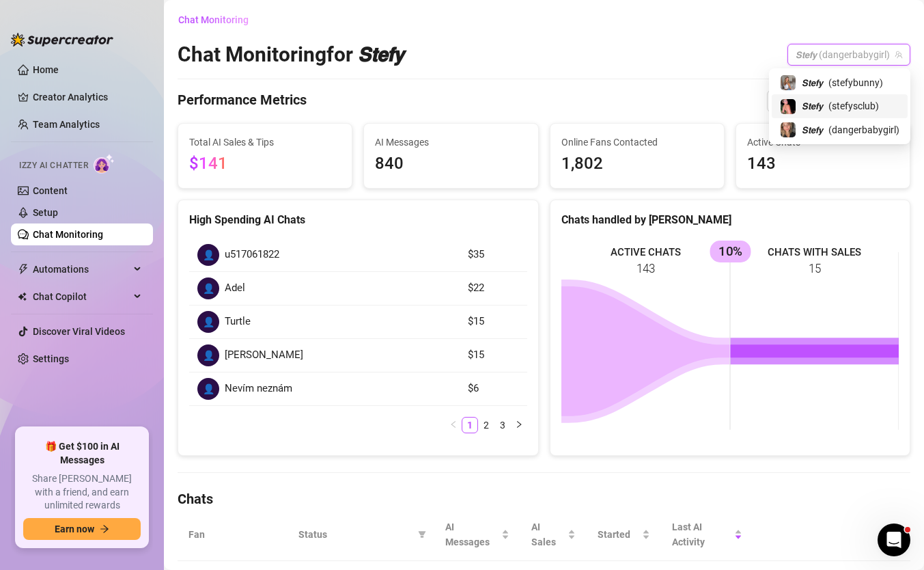
click at [835, 108] on span "( stefysclub )" at bounding box center [853, 105] width 51 height 15
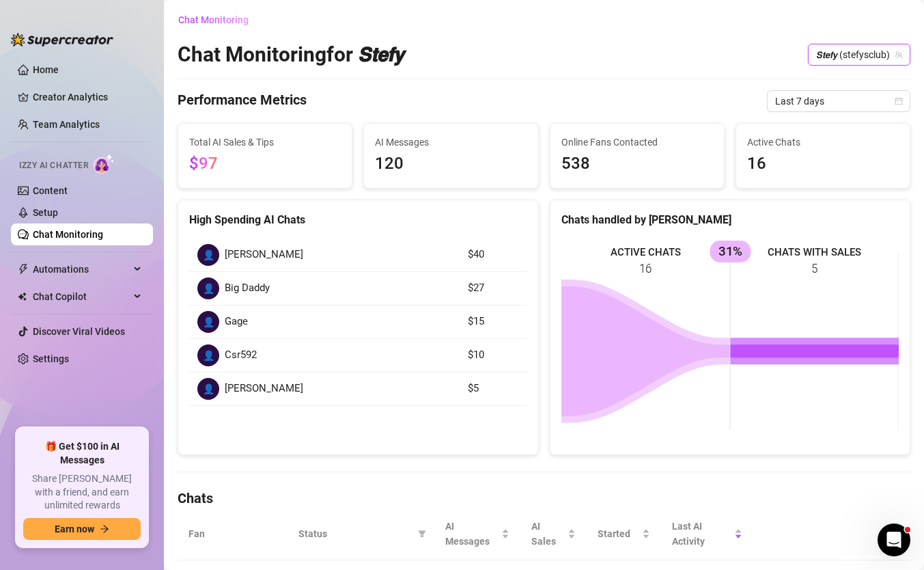
click at [847, 48] on span "𝙎𝙩𝙚𝙛𝙮 (stefysclub)" at bounding box center [859, 54] width 86 height 20
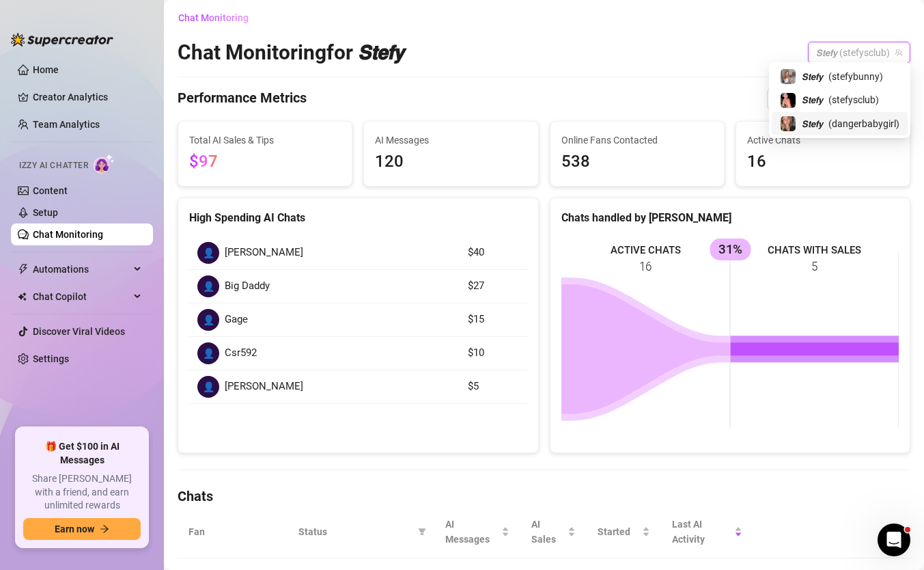
click at [832, 128] on span "( dangerbabygirl )" at bounding box center [863, 123] width 71 height 15
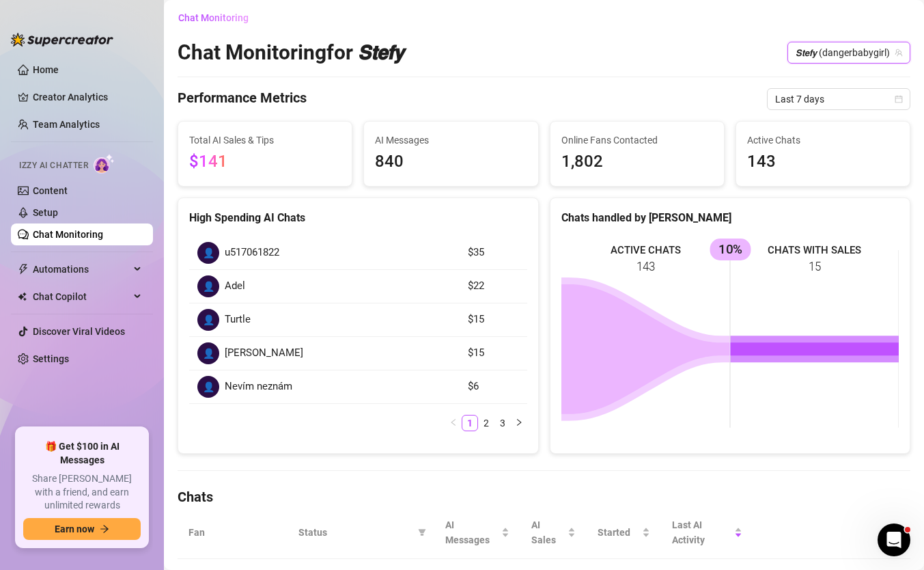
scroll to position [11, 0]
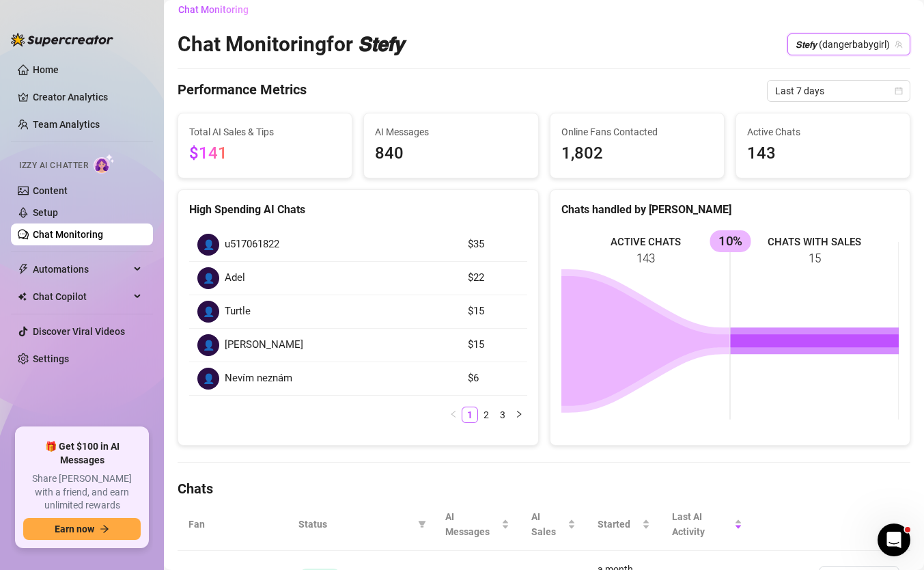
click at [838, 41] on span "𝙎𝙩𝙚𝙛𝙮 (dangerbabygirl)" at bounding box center [849, 44] width 107 height 20
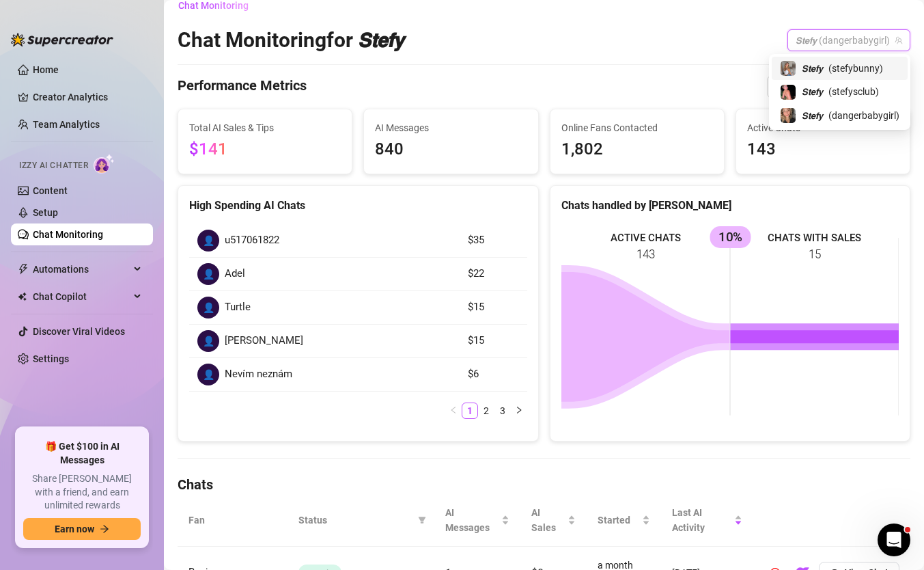
click at [834, 64] on span "( stefybunny )" at bounding box center [855, 68] width 55 height 15
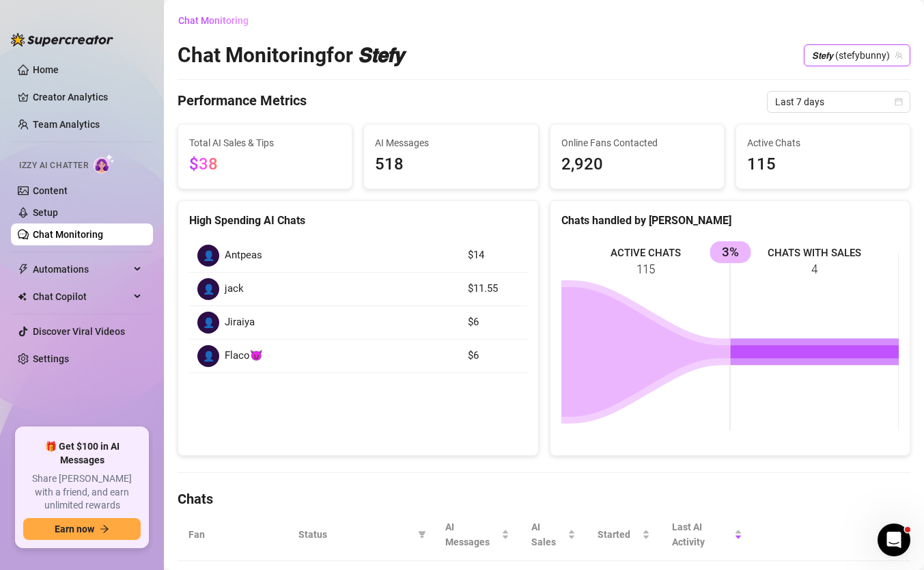
click at [842, 54] on span "𝙎𝙩𝙚𝙛𝙮 (stefybunny)" at bounding box center [857, 55] width 90 height 20
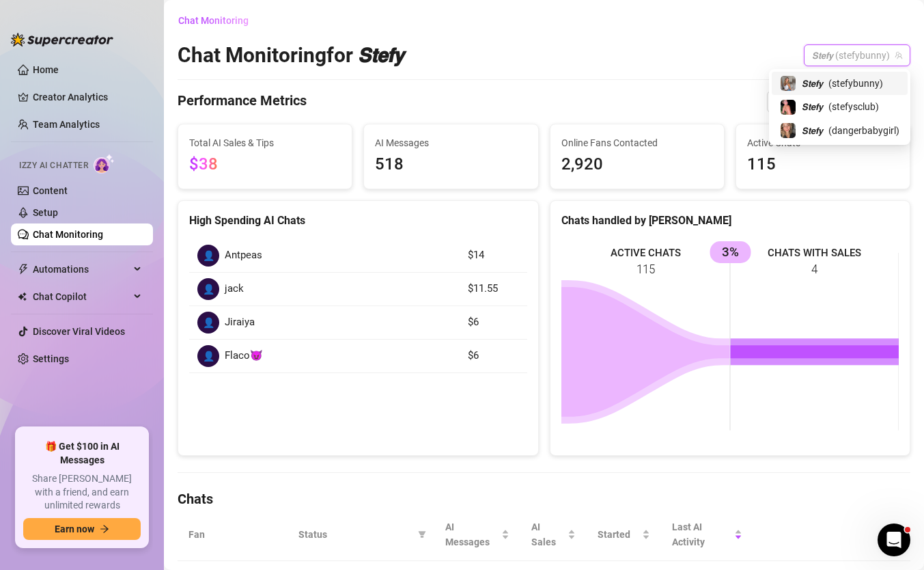
scroll to position [2, 0]
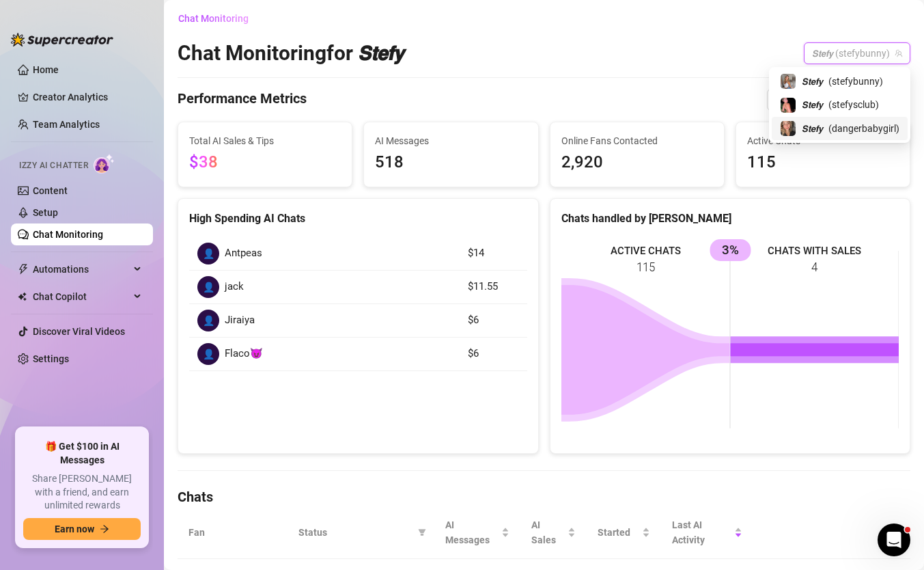
click at [836, 121] on span "( dangerbabygirl )" at bounding box center [863, 128] width 71 height 15
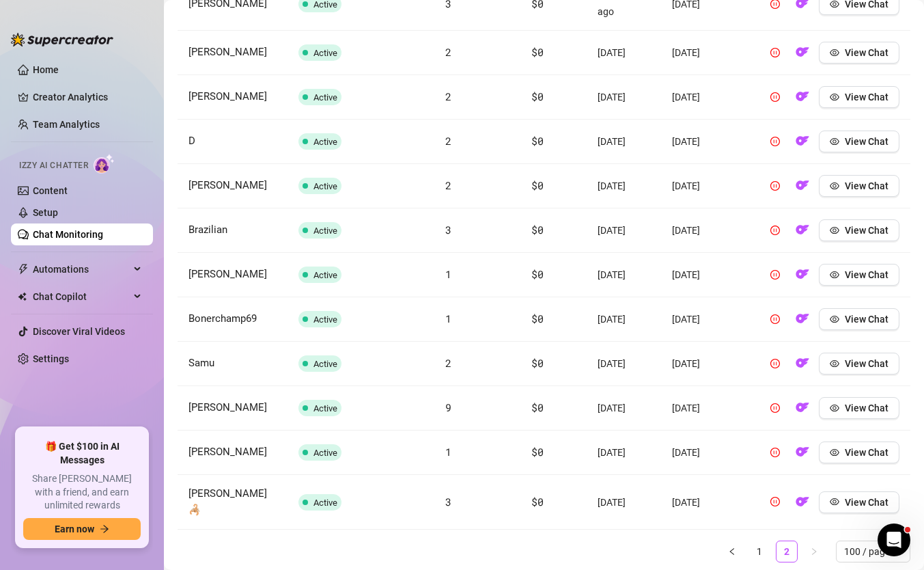
scroll to position [2061, 0]
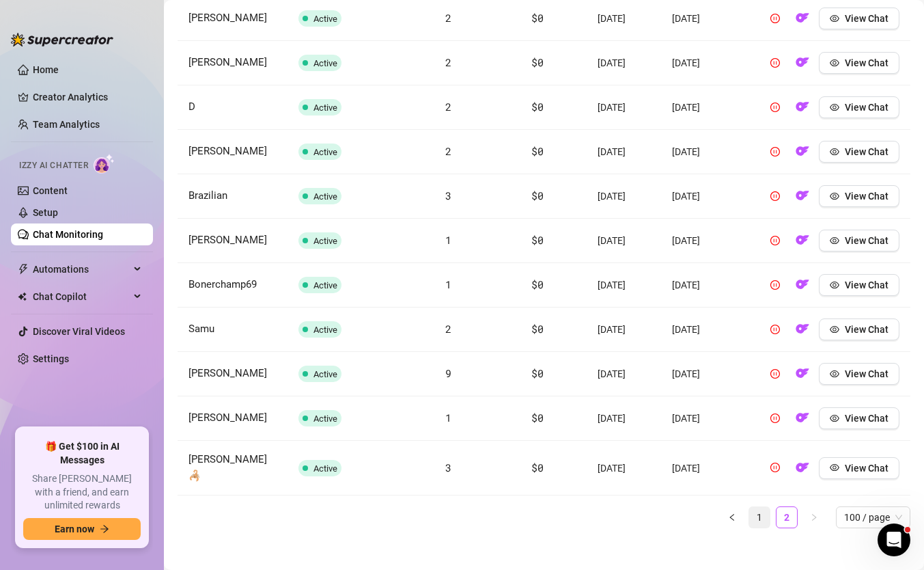
click at [758, 507] on link "1" at bounding box center [759, 517] width 20 height 20
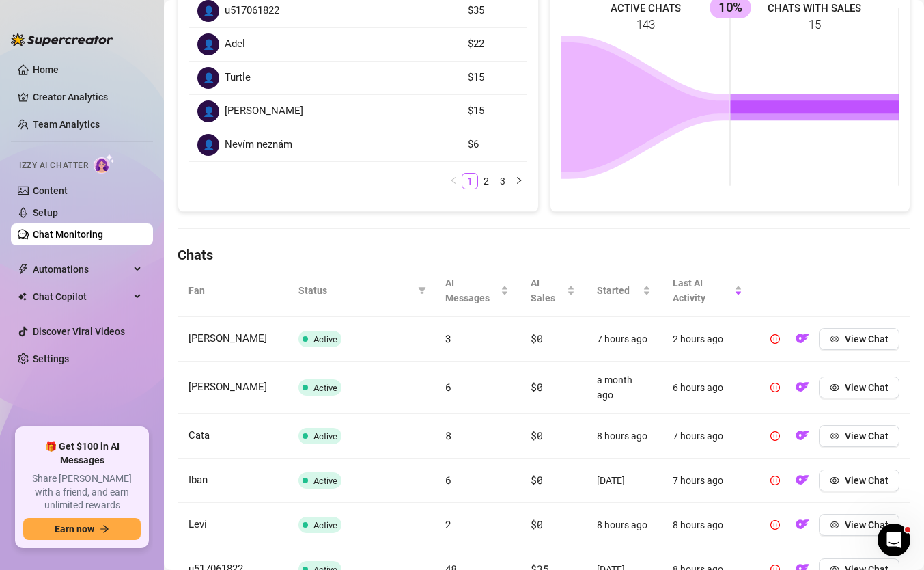
scroll to position [0, 0]
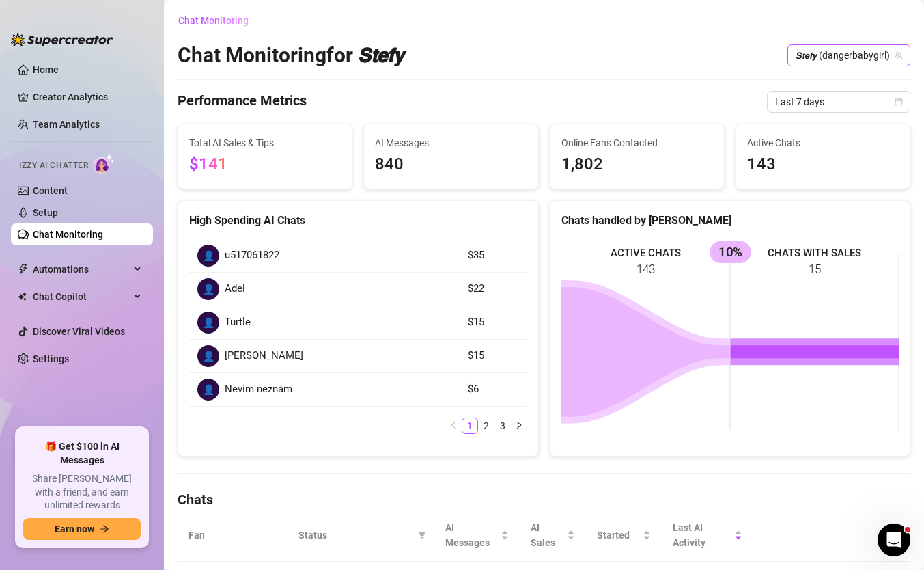
click at [869, 52] on span "𝙎𝙩𝙚𝙛𝙮 (dangerbabygirl)" at bounding box center [849, 55] width 107 height 20
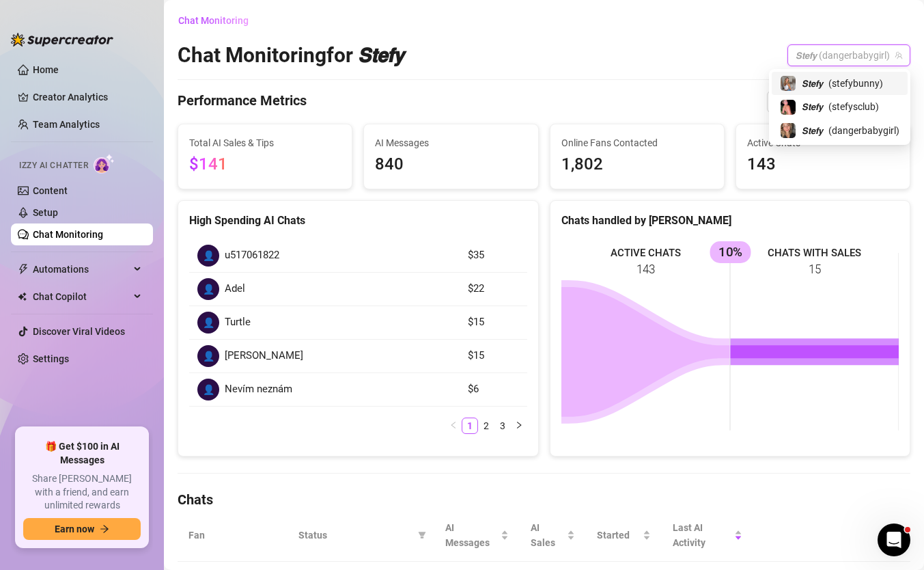
click at [857, 77] on span "( stefybunny )" at bounding box center [855, 83] width 55 height 15
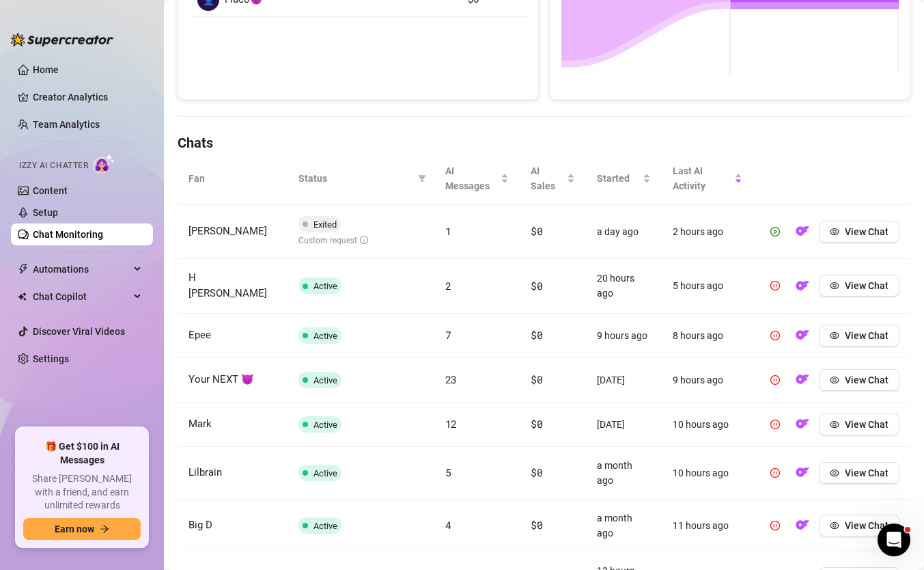
scroll to position [358, 0]
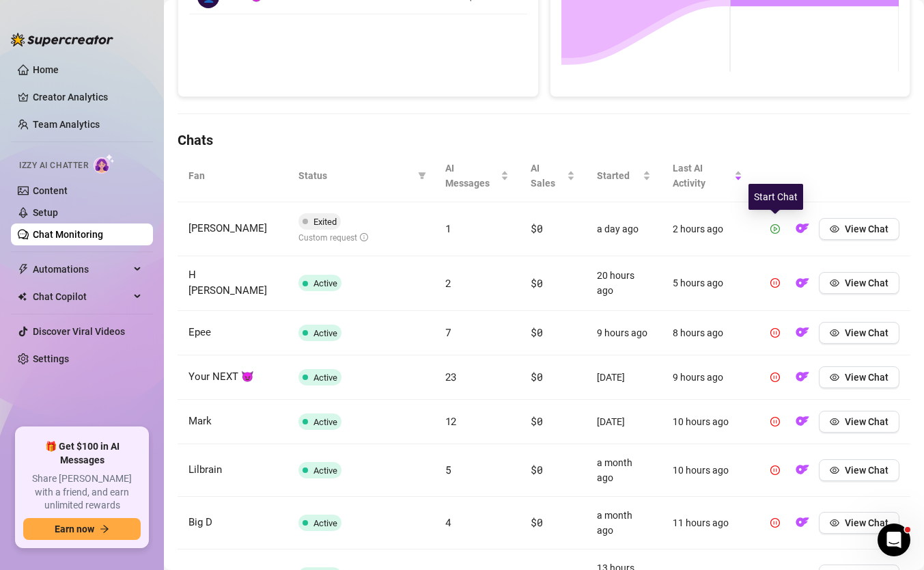
click at [773, 229] on icon "play-circle" at bounding box center [775, 229] width 10 height 10
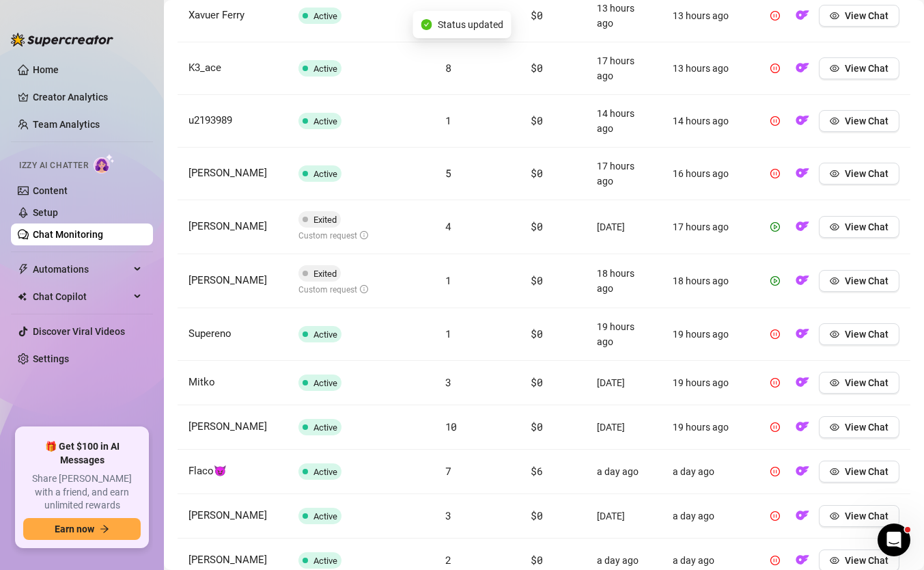
scroll to position [1035, 0]
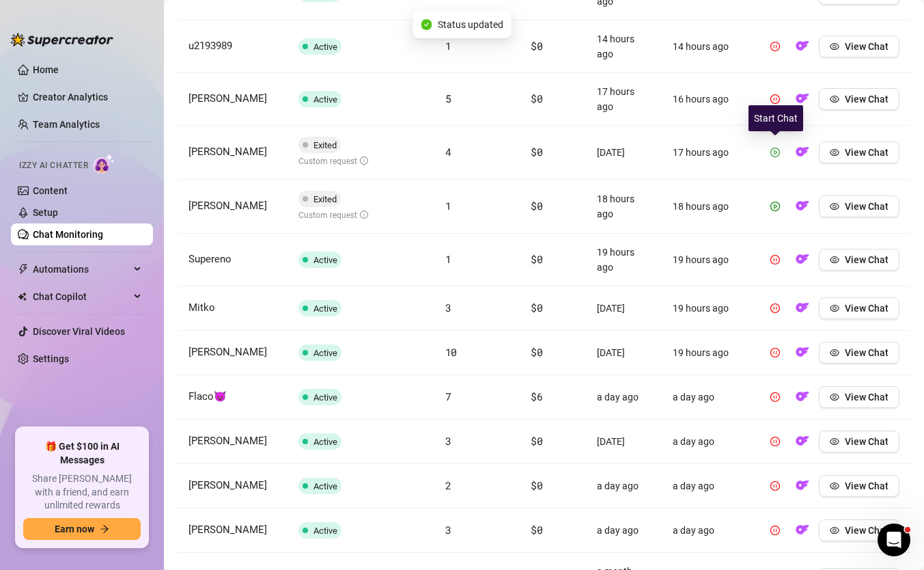
click at [782, 144] on button "button" at bounding box center [775, 152] width 22 height 22
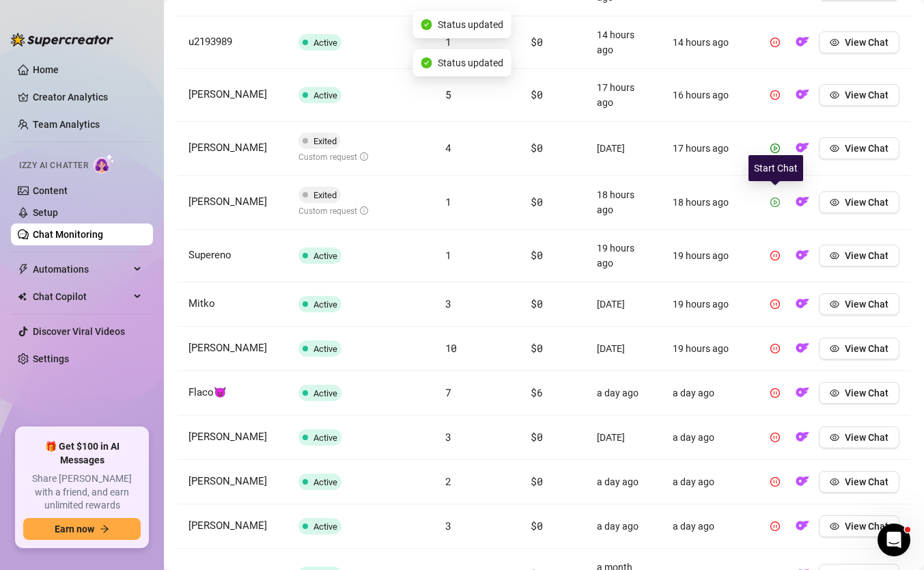
click at [774, 204] on span "button" at bounding box center [775, 202] width 10 height 11
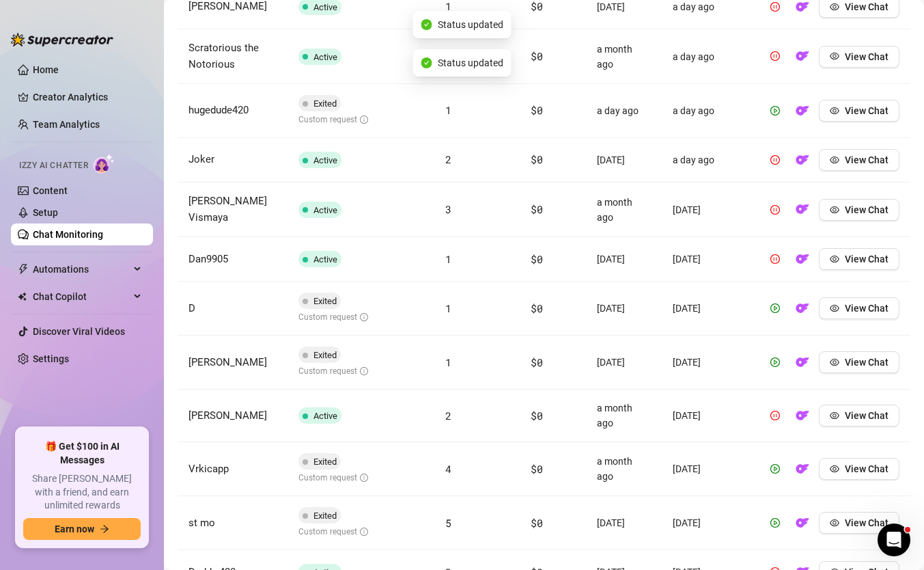
scroll to position [1812, 0]
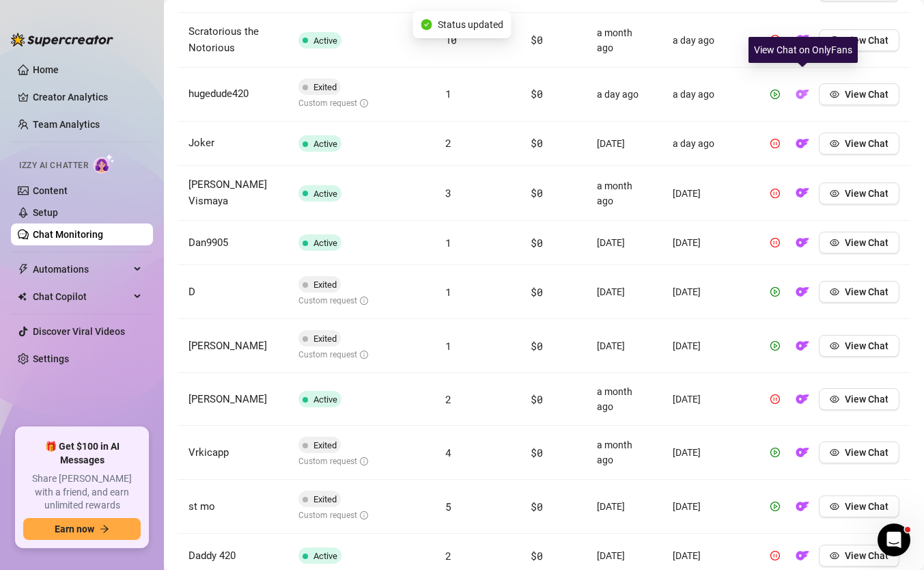
click at [794, 83] on button "button" at bounding box center [802, 94] width 22 height 22
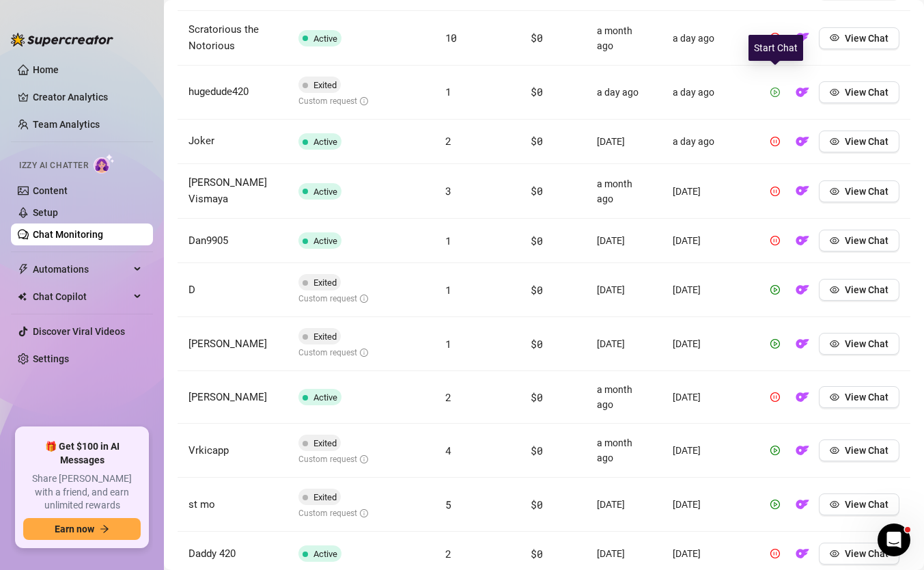
click at [773, 87] on icon "play-circle" at bounding box center [775, 92] width 10 height 10
click at [785, 279] on button "button" at bounding box center [775, 290] width 22 height 22
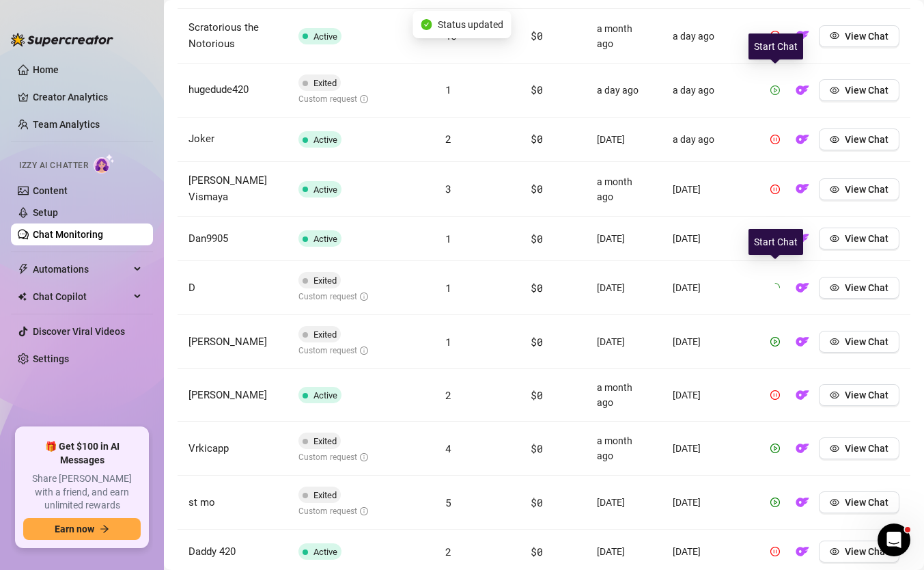
scroll to position [1815, 0]
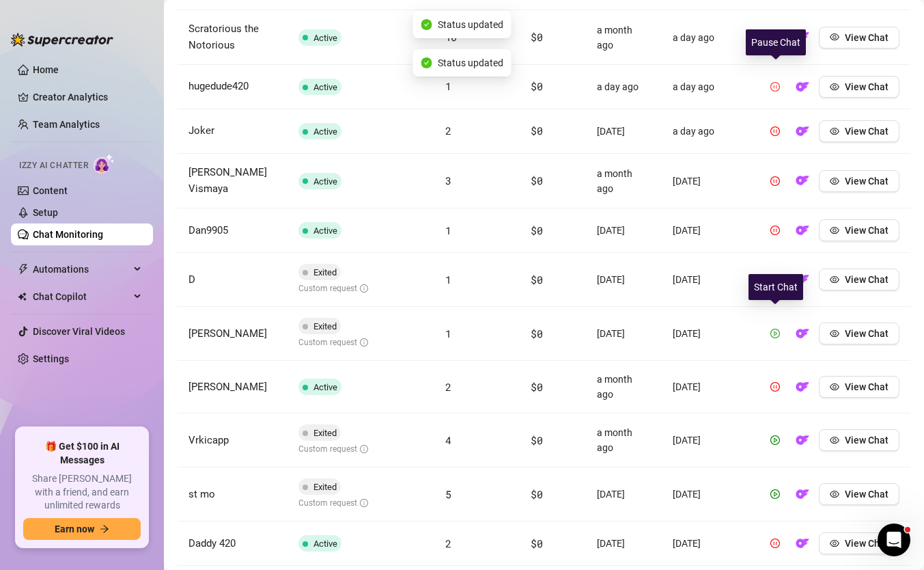
click at [774, 327] on button "button" at bounding box center [775, 333] width 22 height 22
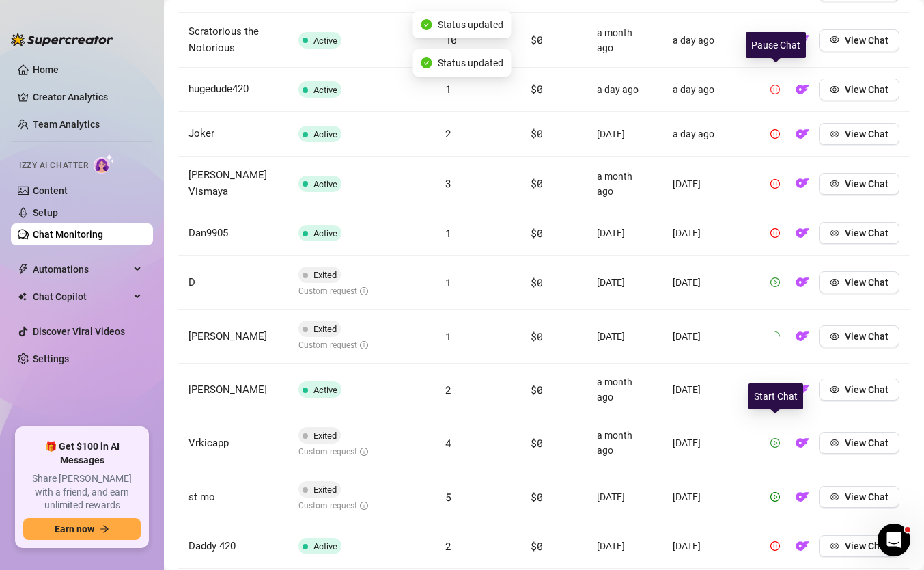
click at [775, 437] on span "button" at bounding box center [775, 442] width 10 height 11
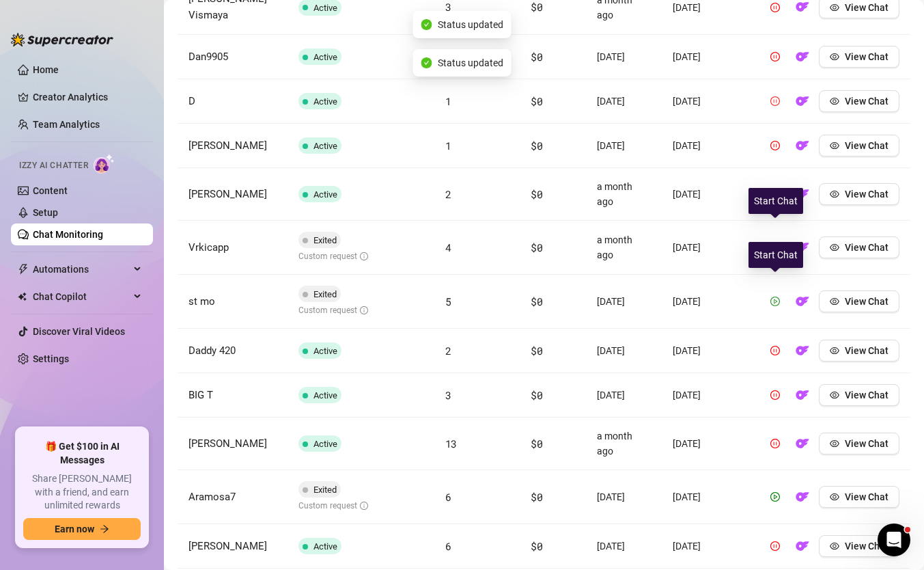
click at [781, 290] on button "button" at bounding box center [775, 301] width 22 height 22
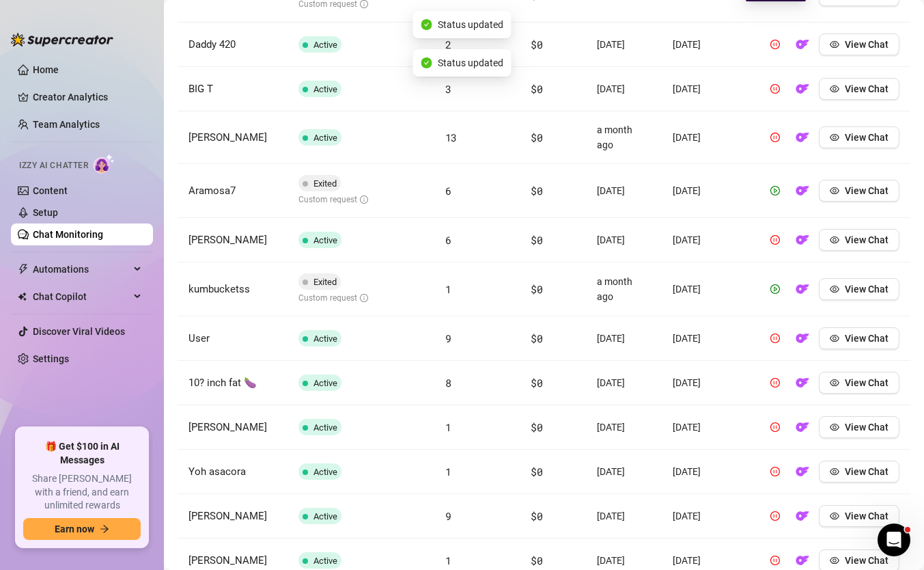
scroll to position [2304, 0]
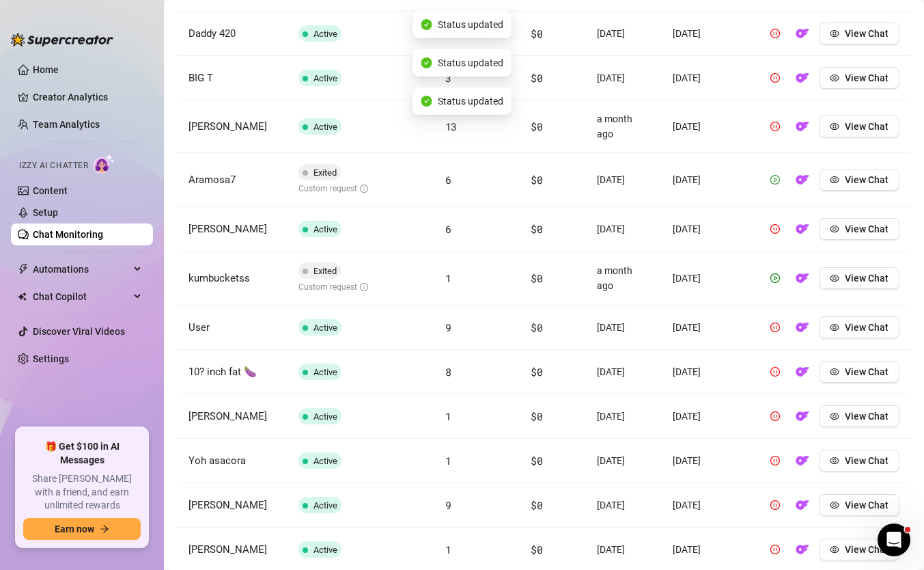
click at [774, 172] on button "button" at bounding box center [775, 180] width 22 height 22
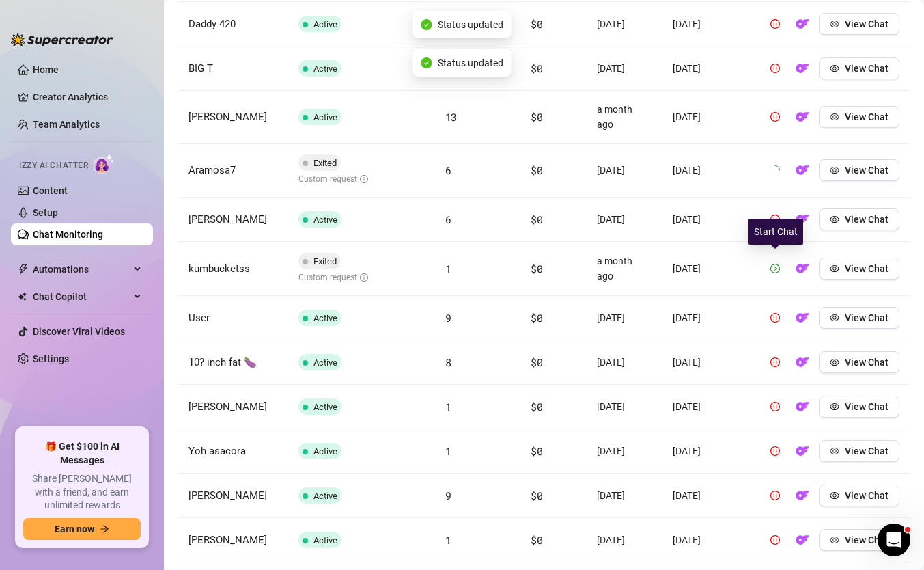
click at [770, 261] on button "button" at bounding box center [775, 268] width 22 height 22
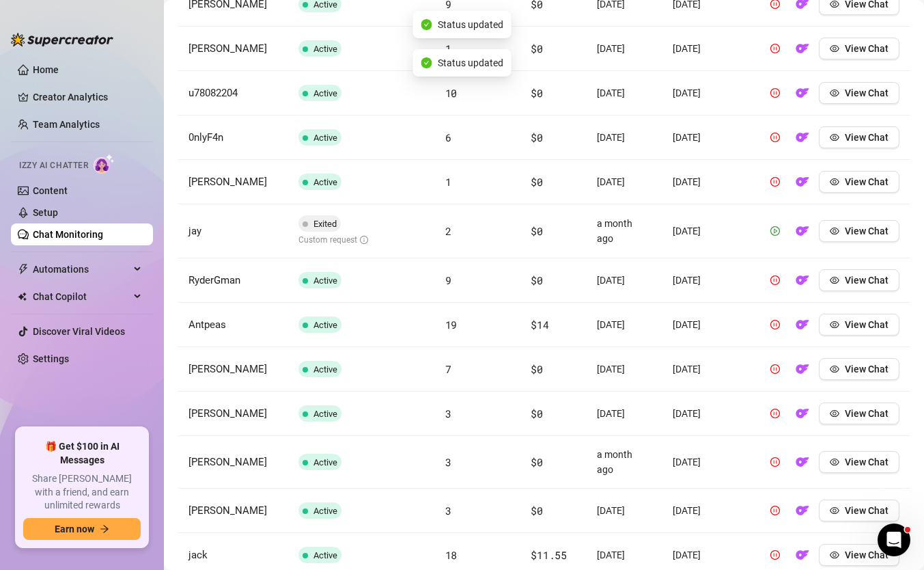
click at [776, 226] on icon "play-circle" at bounding box center [775, 231] width 10 height 10
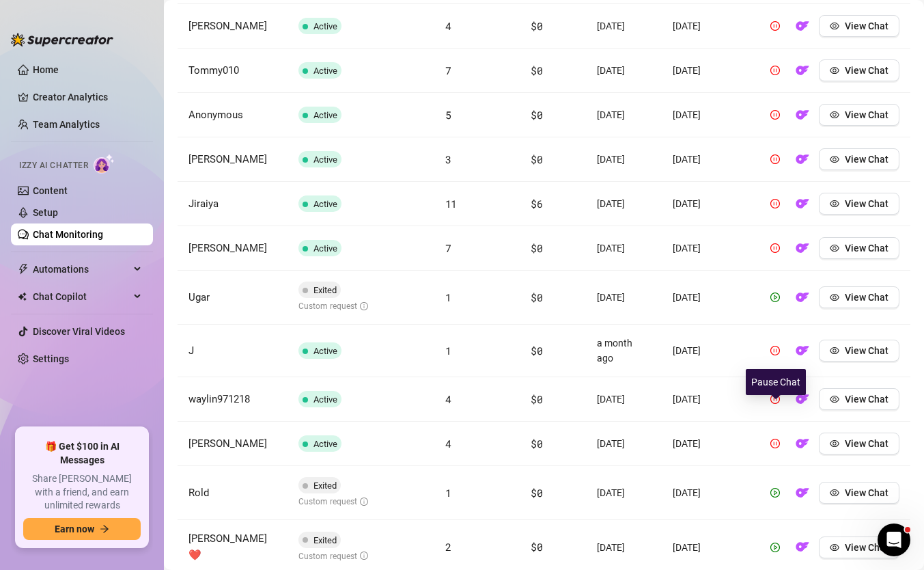
scroll to position [4008, 0]
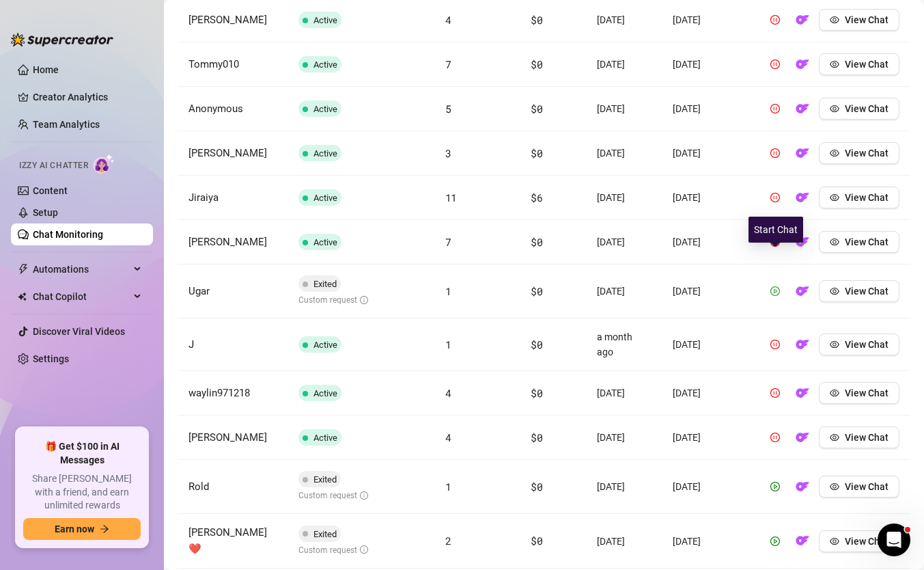
click at [777, 286] on icon "play-circle" at bounding box center [775, 291] width 10 height 10
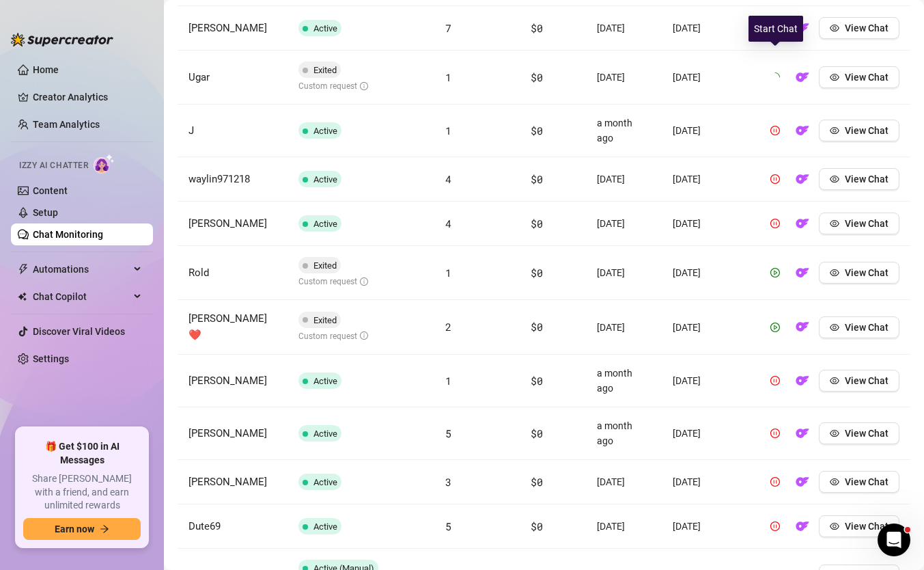
scroll to position [4238, 0]
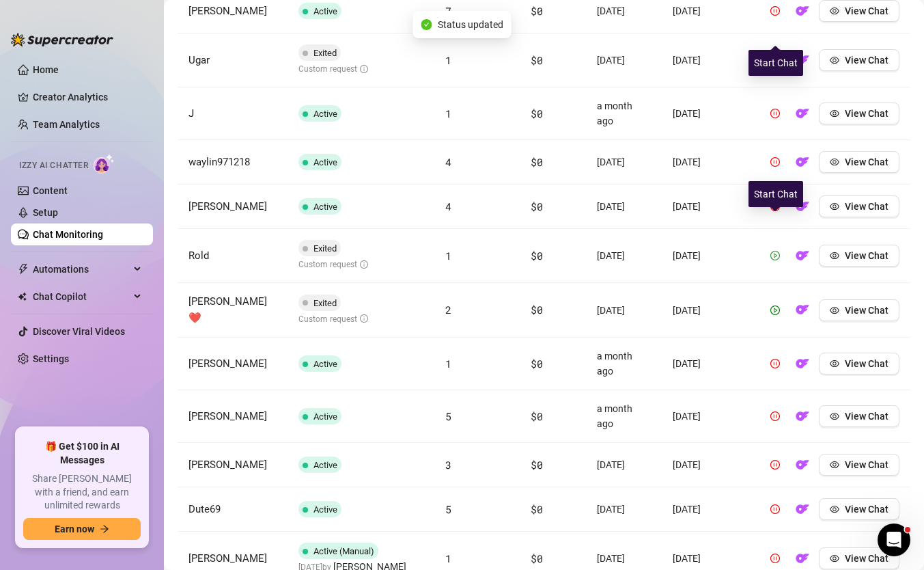
drag, startPoint x: 778, startPoint y: 223, endPoint x: 778, endPoint y: 268, distance: 45.1
click at [778, 251] on icon "play-circle" at bounding box center [775, 256] width 10 height 10
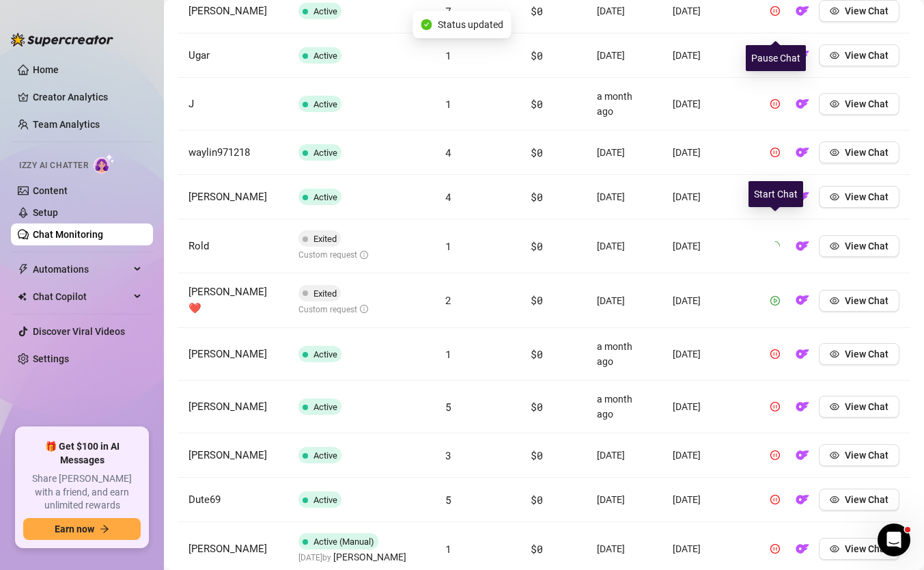
click at [777, 296] on icon "play-circle" at bounding box center [775, 301] width 10 height 10
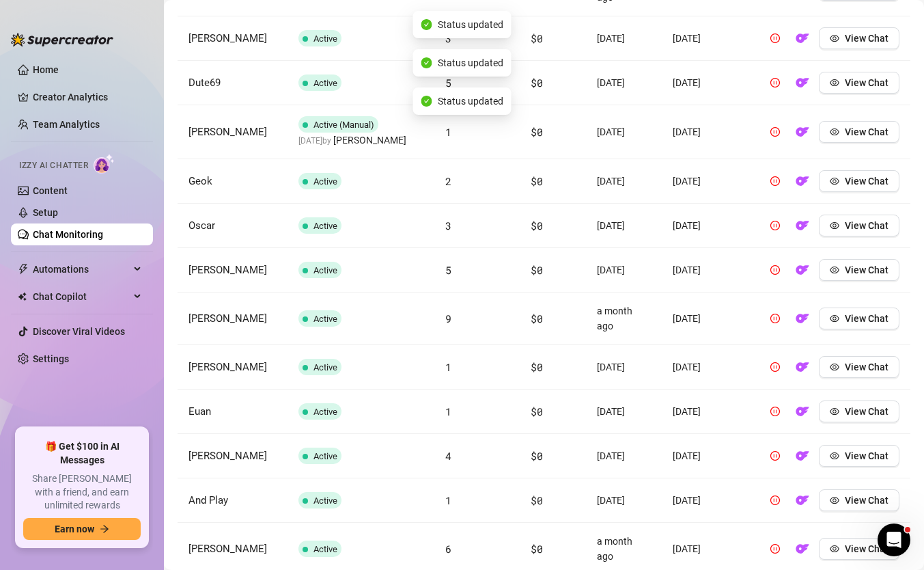
scroll to position [4740, 0]
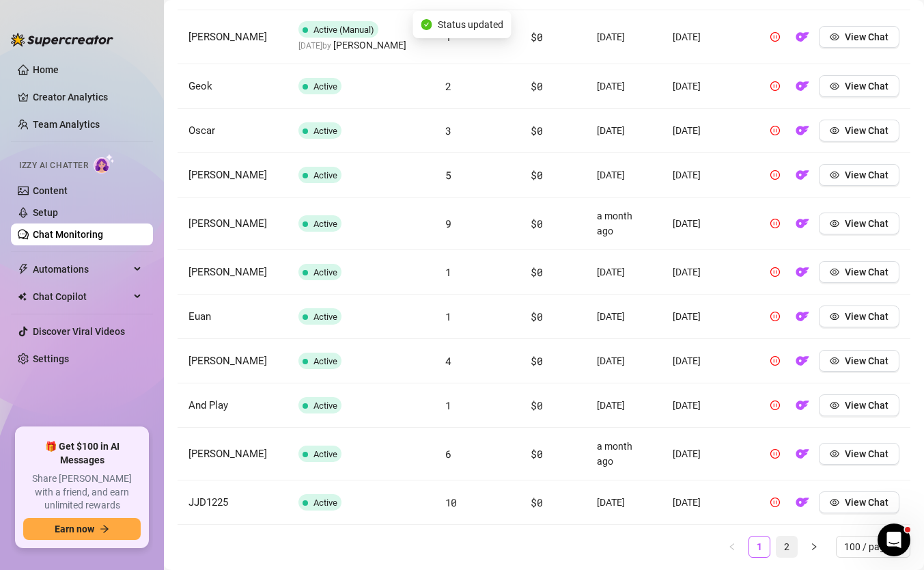
click at [784, 536] on link "2" at bounding box center [786, 546] width 20 height 20
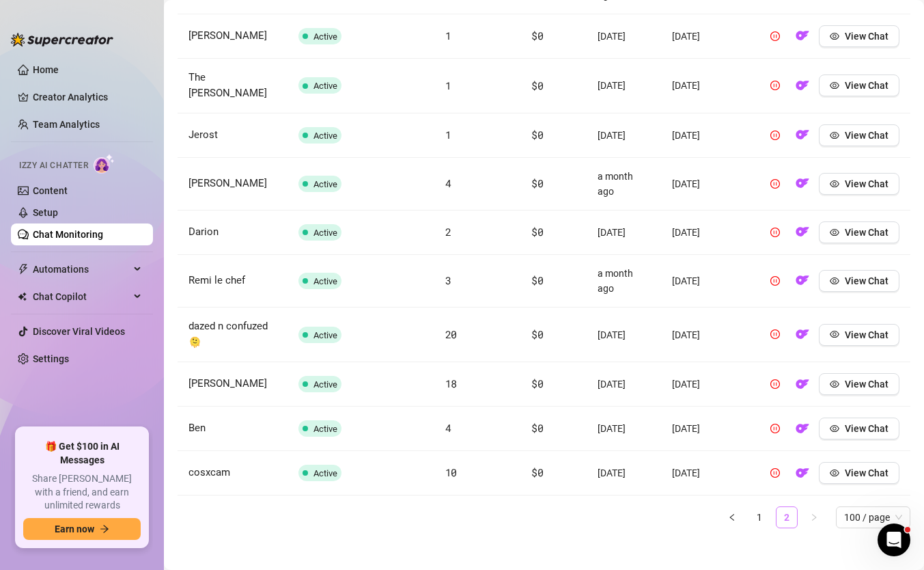
click at [791, 509] on link "2" at bounding box center [786, 517] width 20 height 20
click at [761, 509] on link "1" at bounding box center [759, 517] width 20 height 20
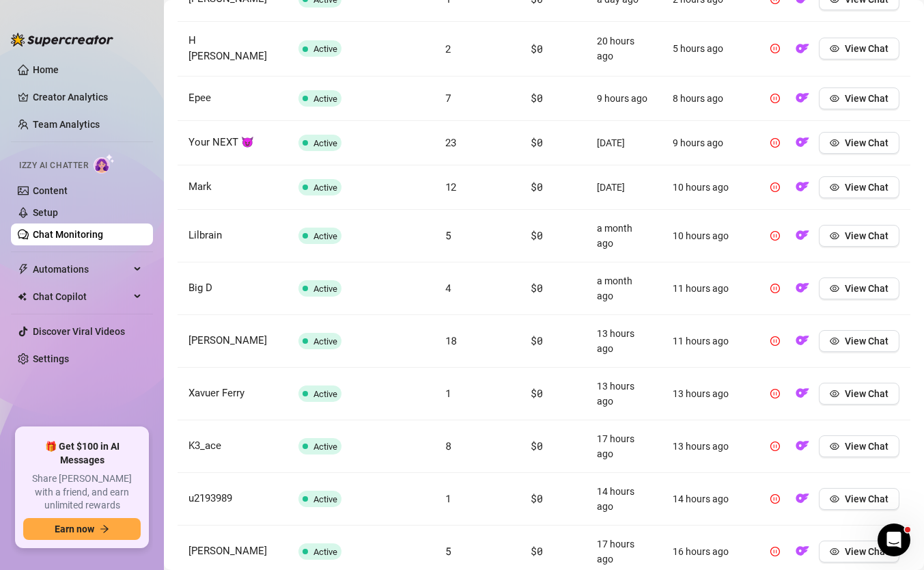
scroll to position [0, 0]
